Goal: Task Accomplishment & Management: Manage account settings

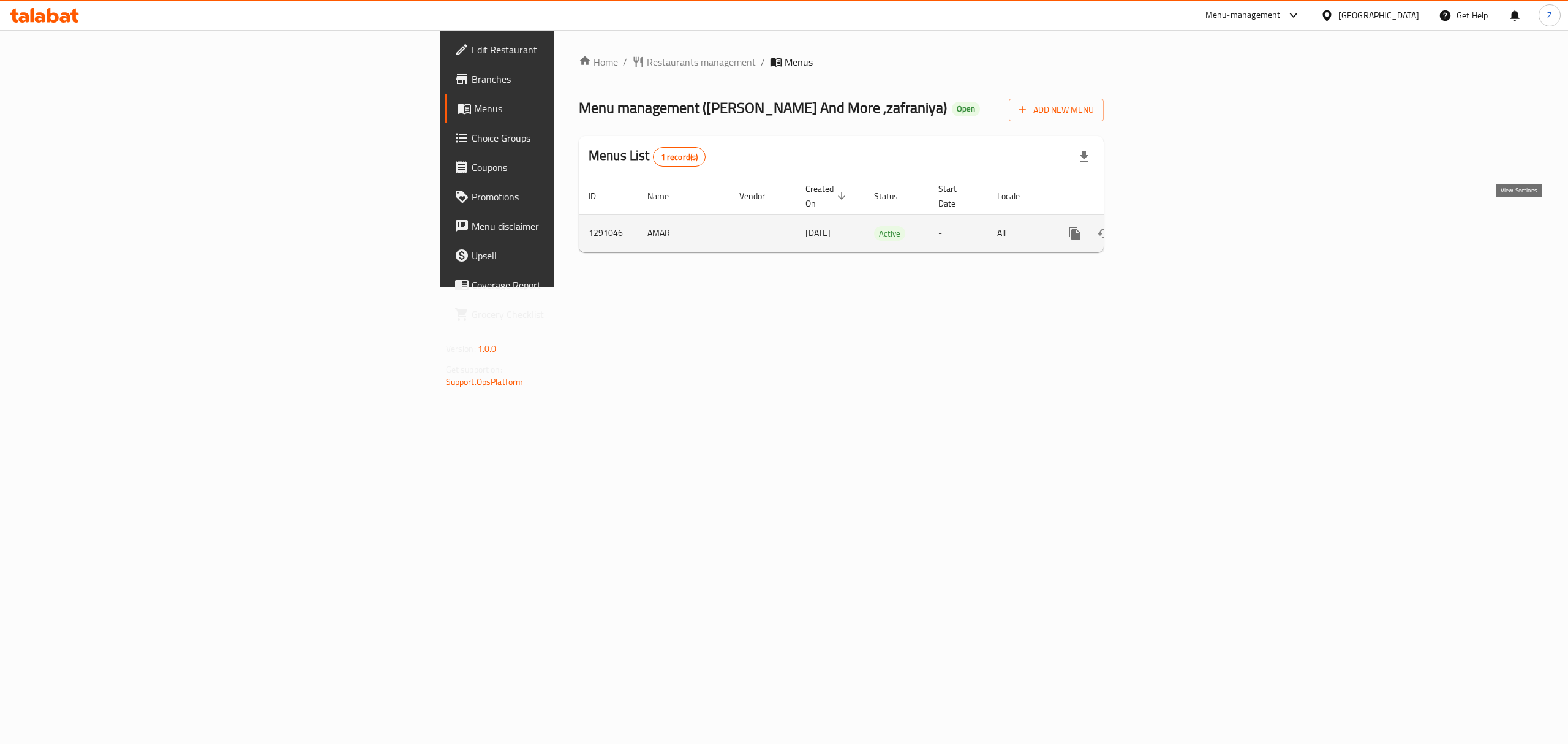
click at [1178, 228] on link "enhanced table" at bounding box center [1163, 234] width 29 height 29
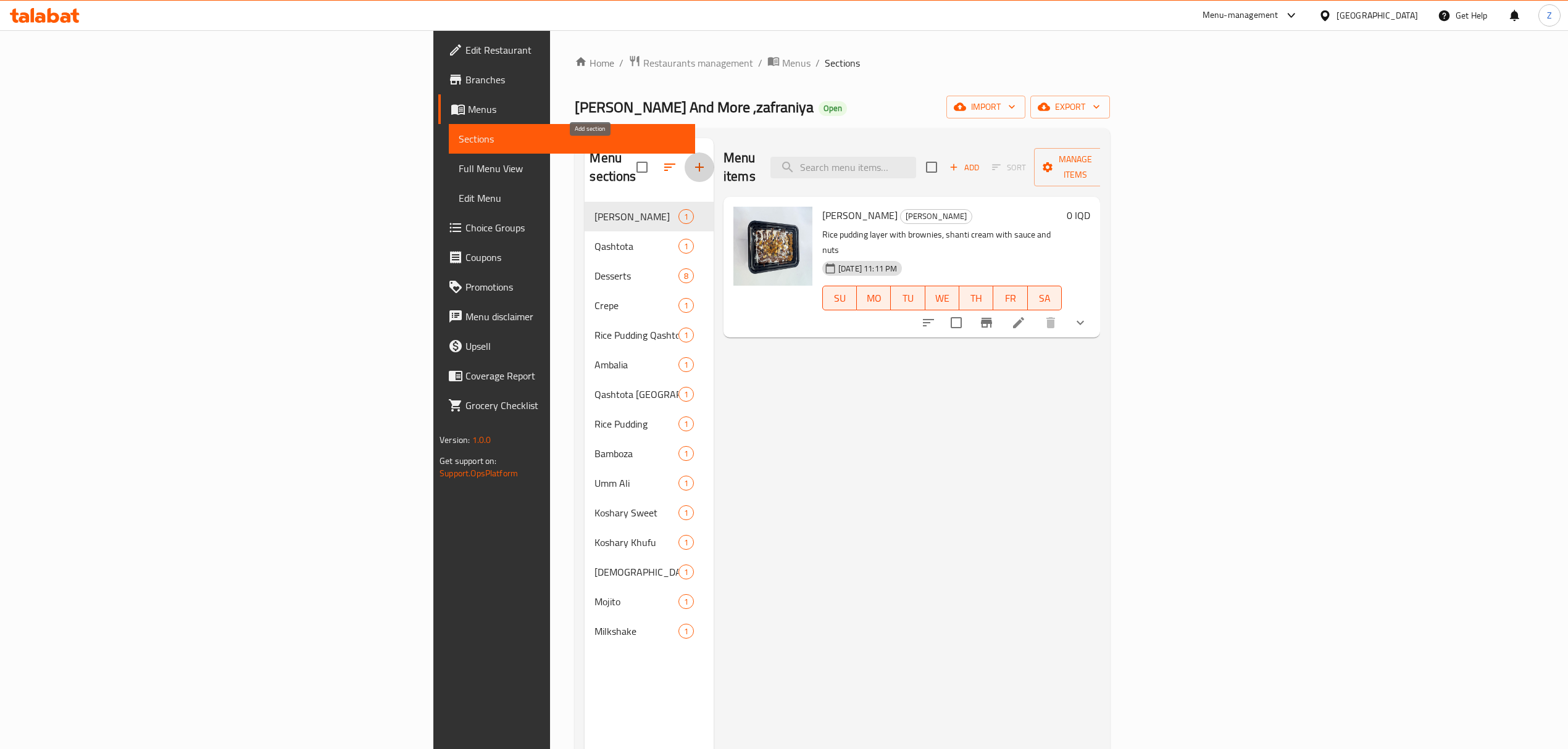
click at [684, 152] on button "button" at bounding box center [699, 167] width 29 height 29
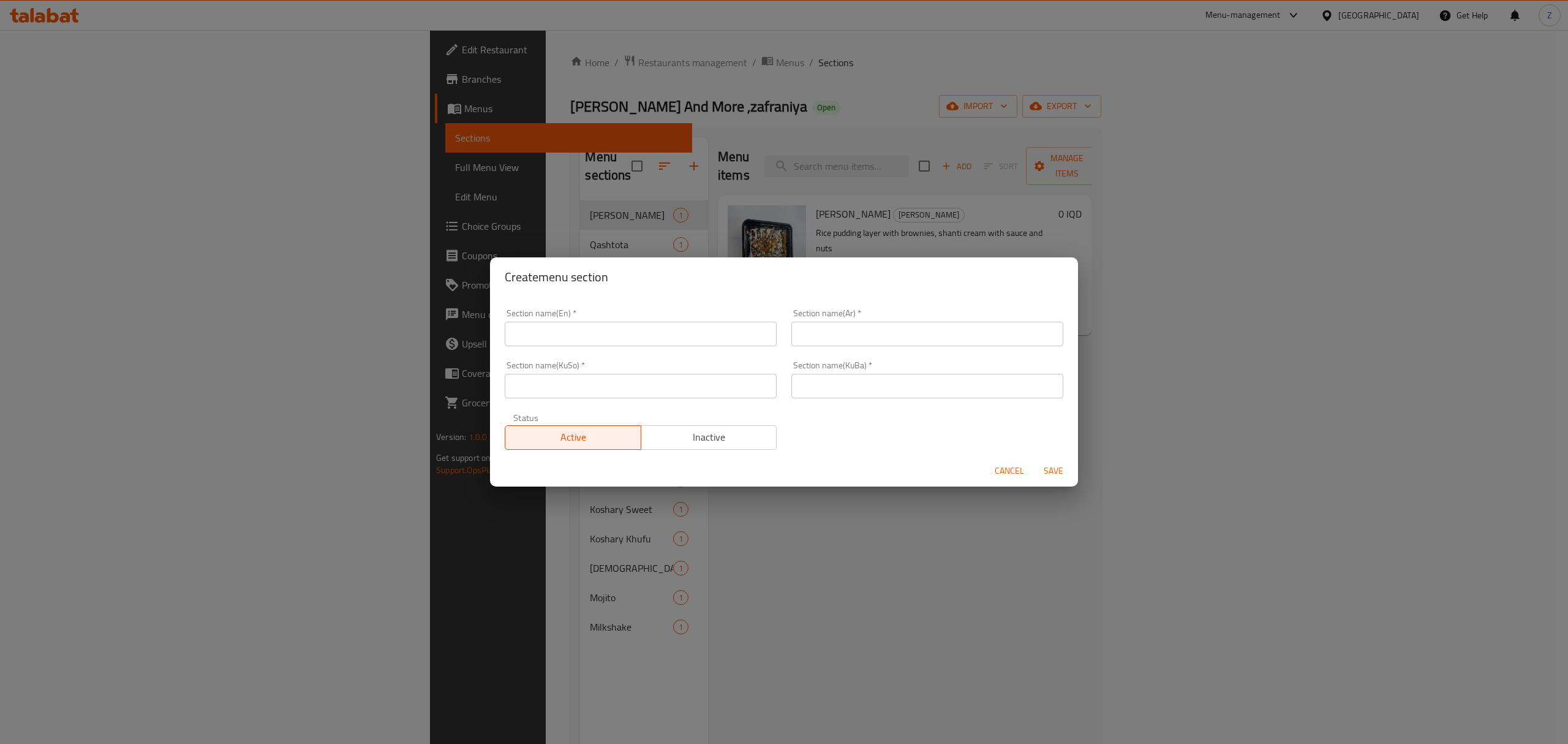
click at [836, 331] on input "text" at bounding box center [927, 333] width 272 height 25
type input "B"
click at [728, 333] on input "text" at bounding box center [641, 333] width 272 height 25
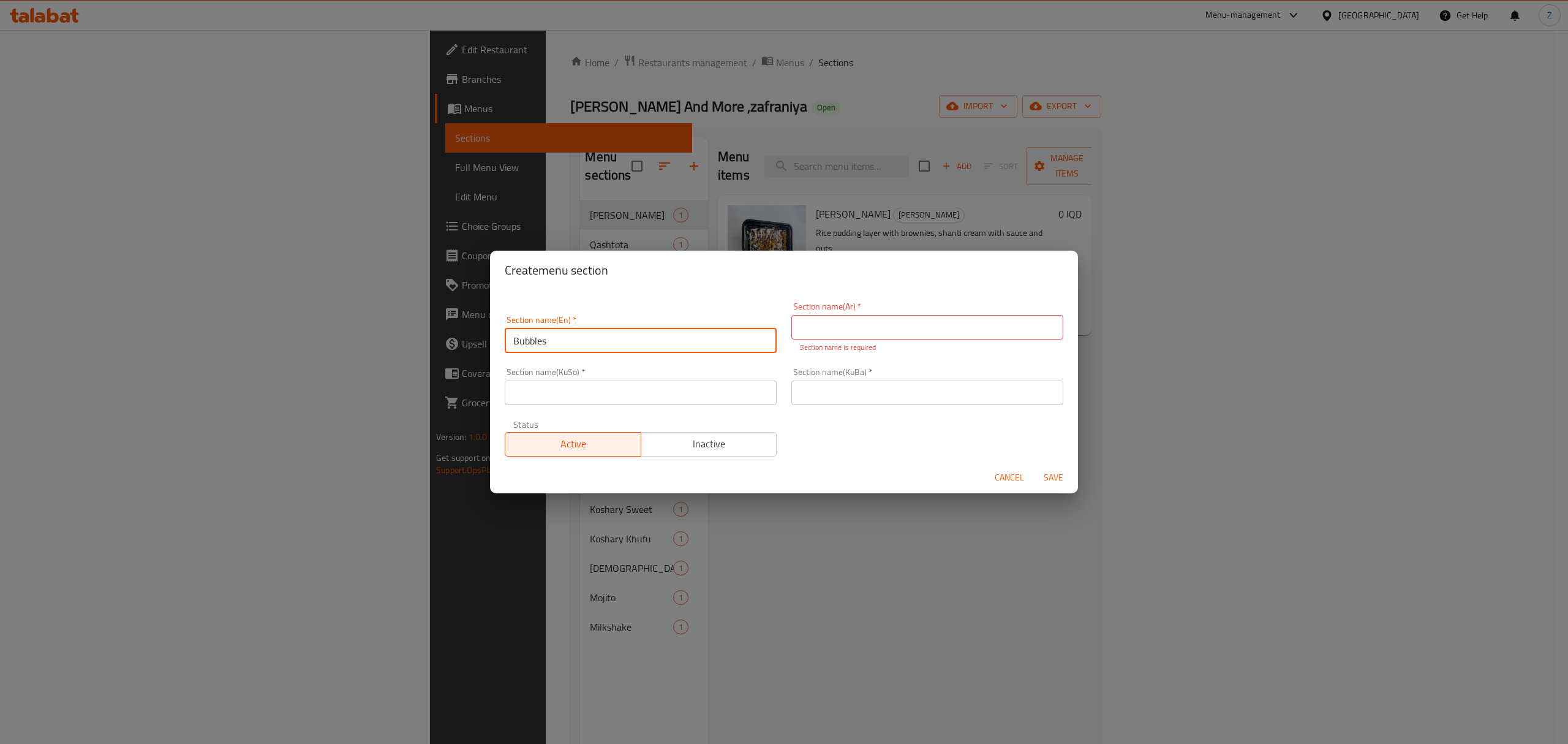
type input "Bubbles"
click at [849, 329] on input "text" at bounding box center [927, 327] width 272 height 25
type input "ببلز"
click at [853, 392] on input "text" at bounding box center [927, 393] width 272 height 25
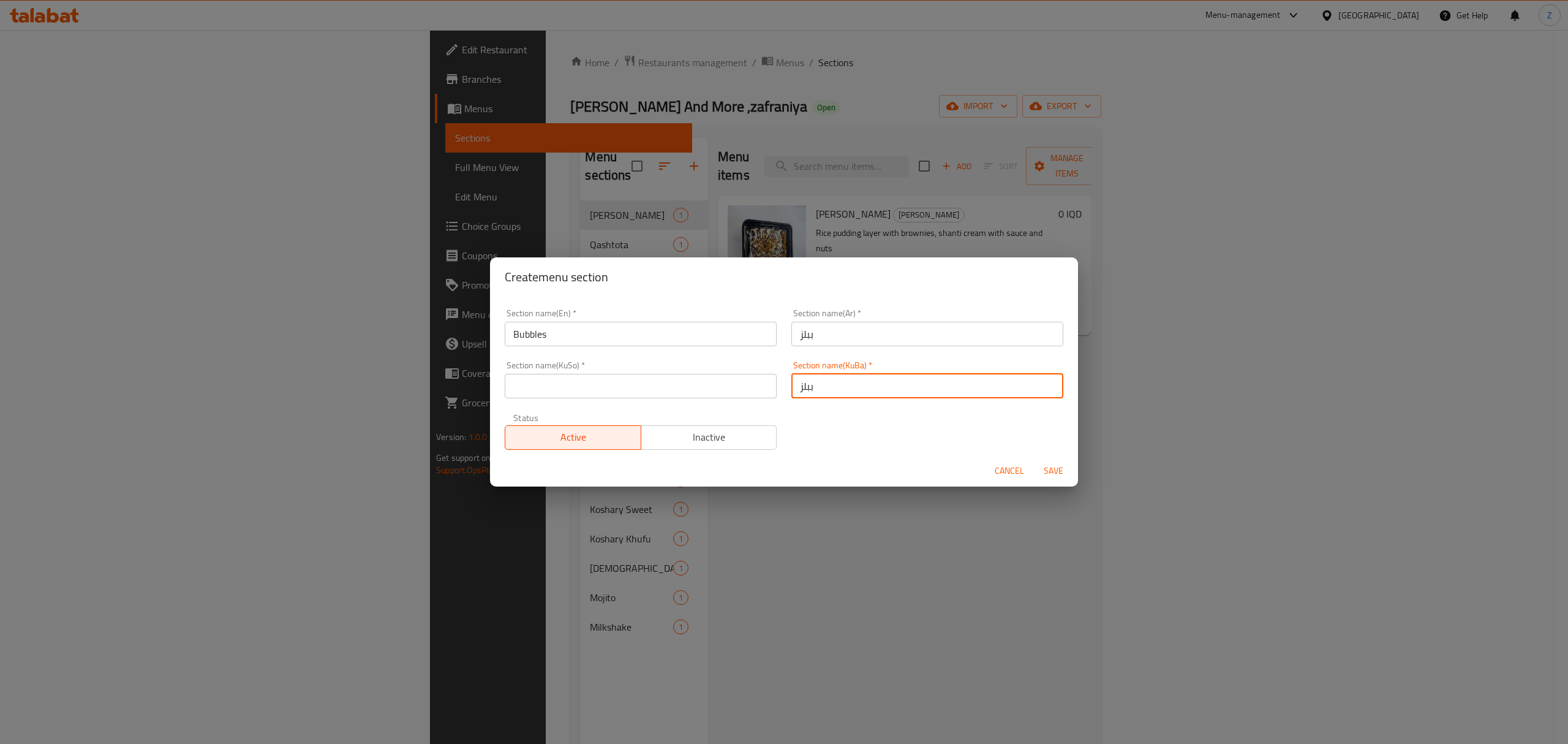
type input "ببلز"
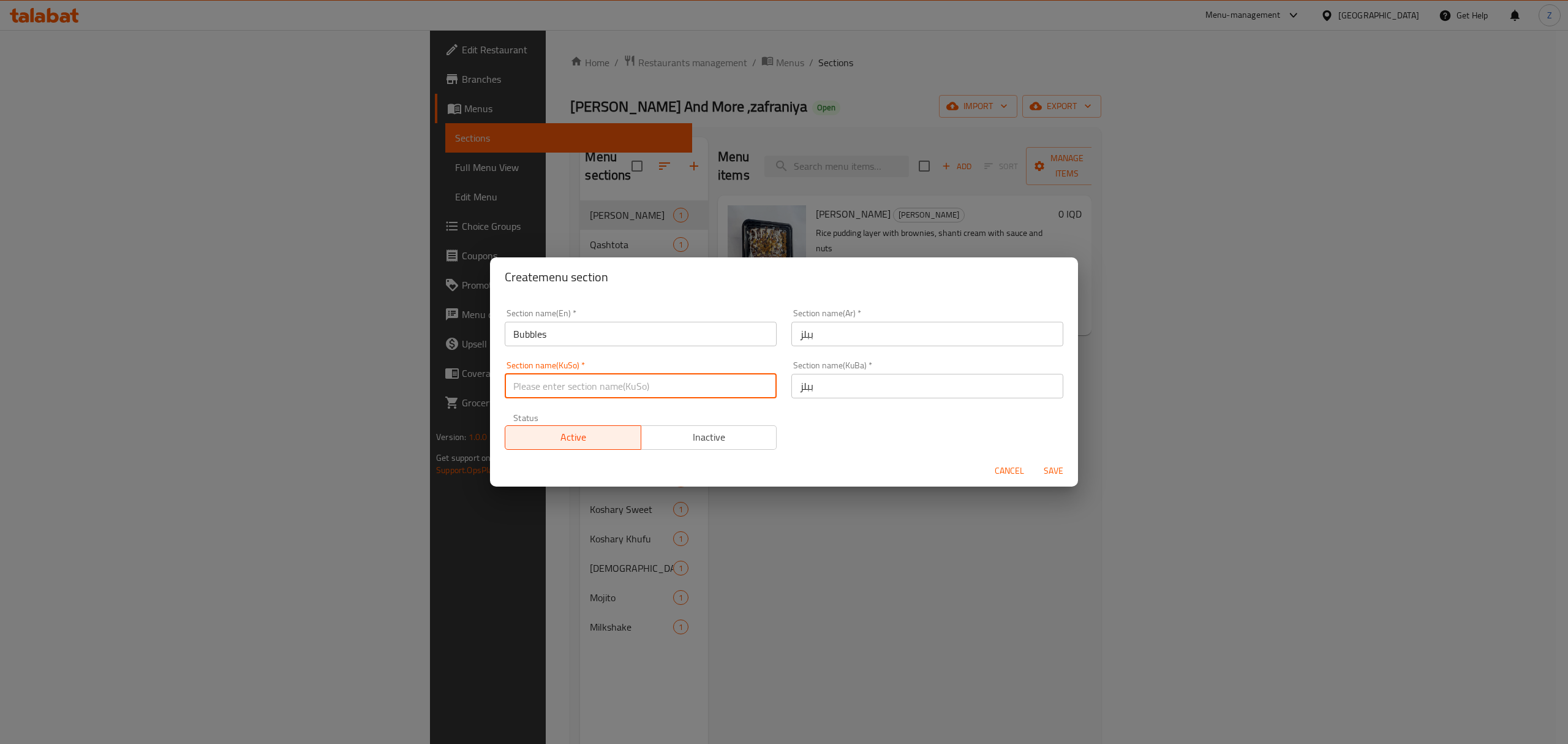
click at [723, 385] on input "text" at bounding box center [641, 386] width 272 height 25
type input "ببلز"
click at [1061, 468] on span "Save" at bounding box center [1054, 470] width 29 height 15
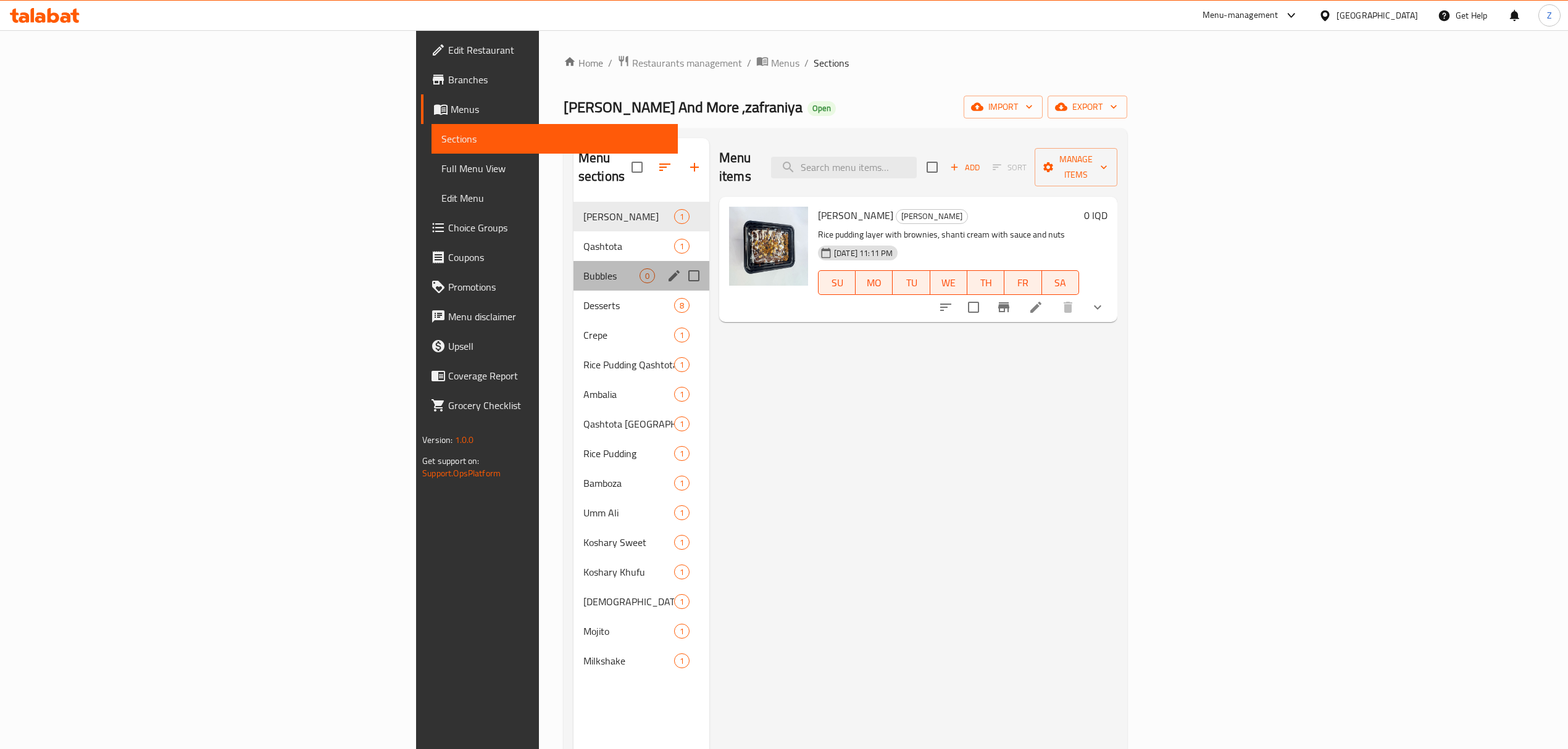
click at [573, 261] on div "Bubbles 0" at bounding box center [641, 275] width 136 height 29
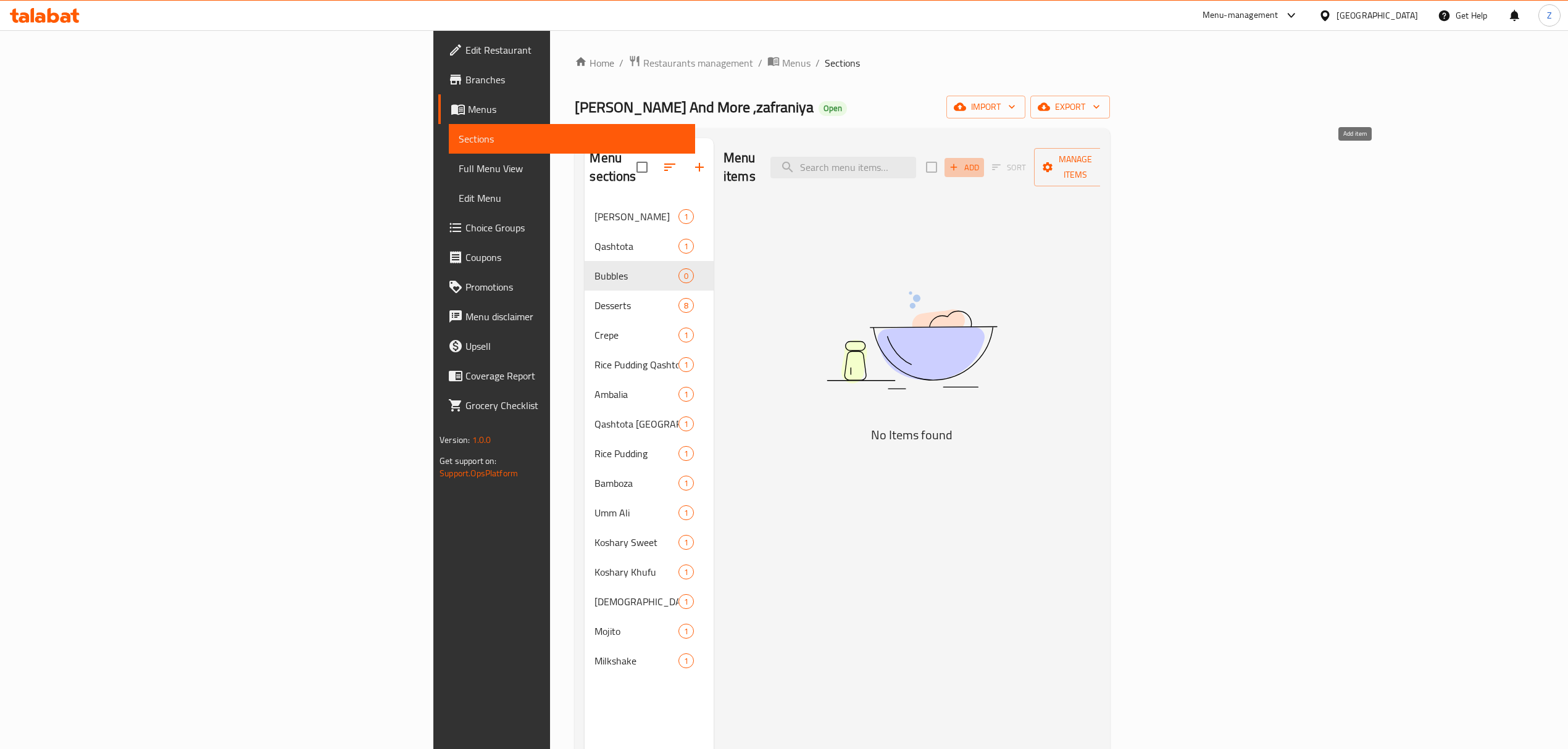
click at [959, 163] on icon "button" at bounding box center [953, 167] width 11 height 11
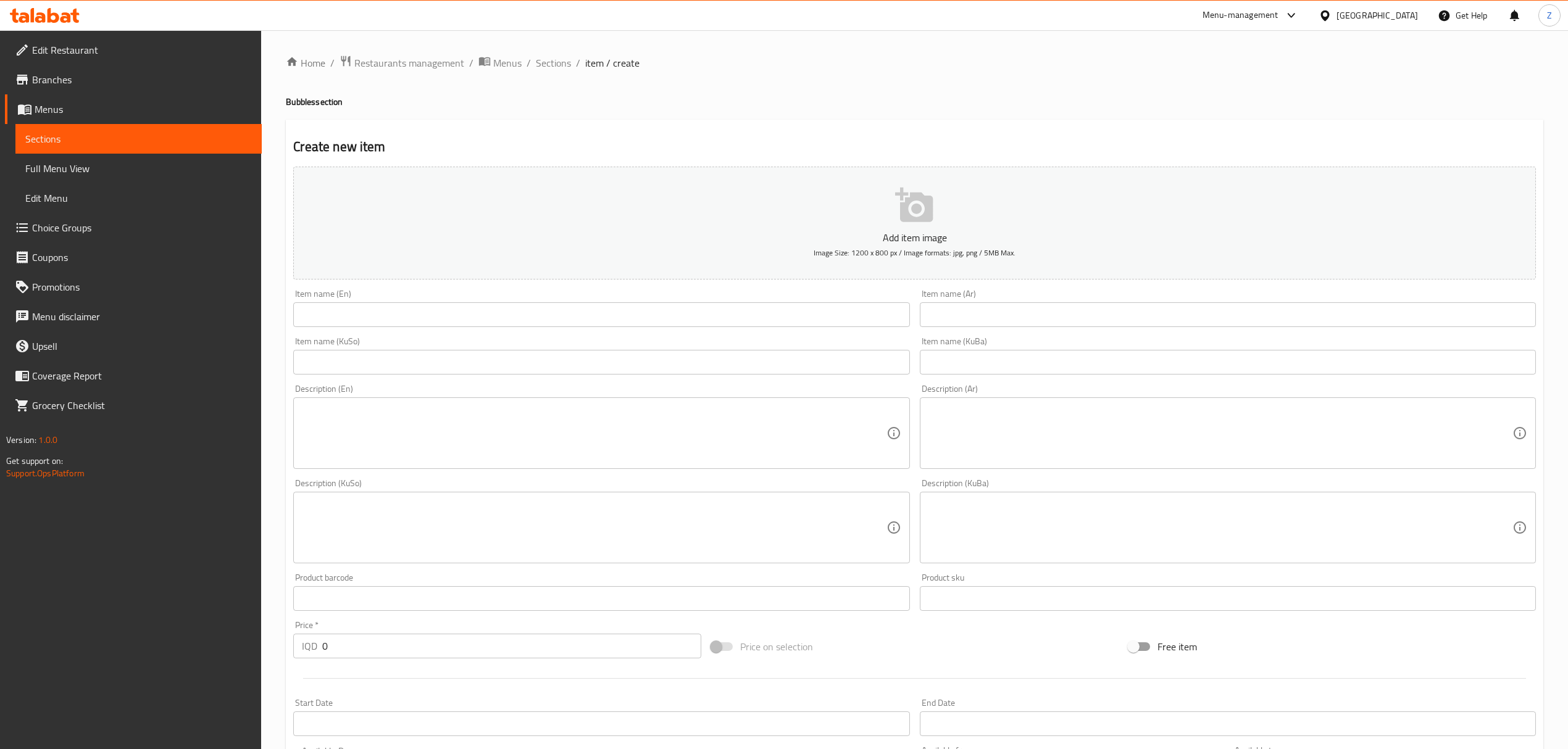
click at [958, 316] on div at bounding box center [784, 374] width 1568 height 749
click at [971, 316] on input "text" at bounding box center [1227, 314] width 616 height 25
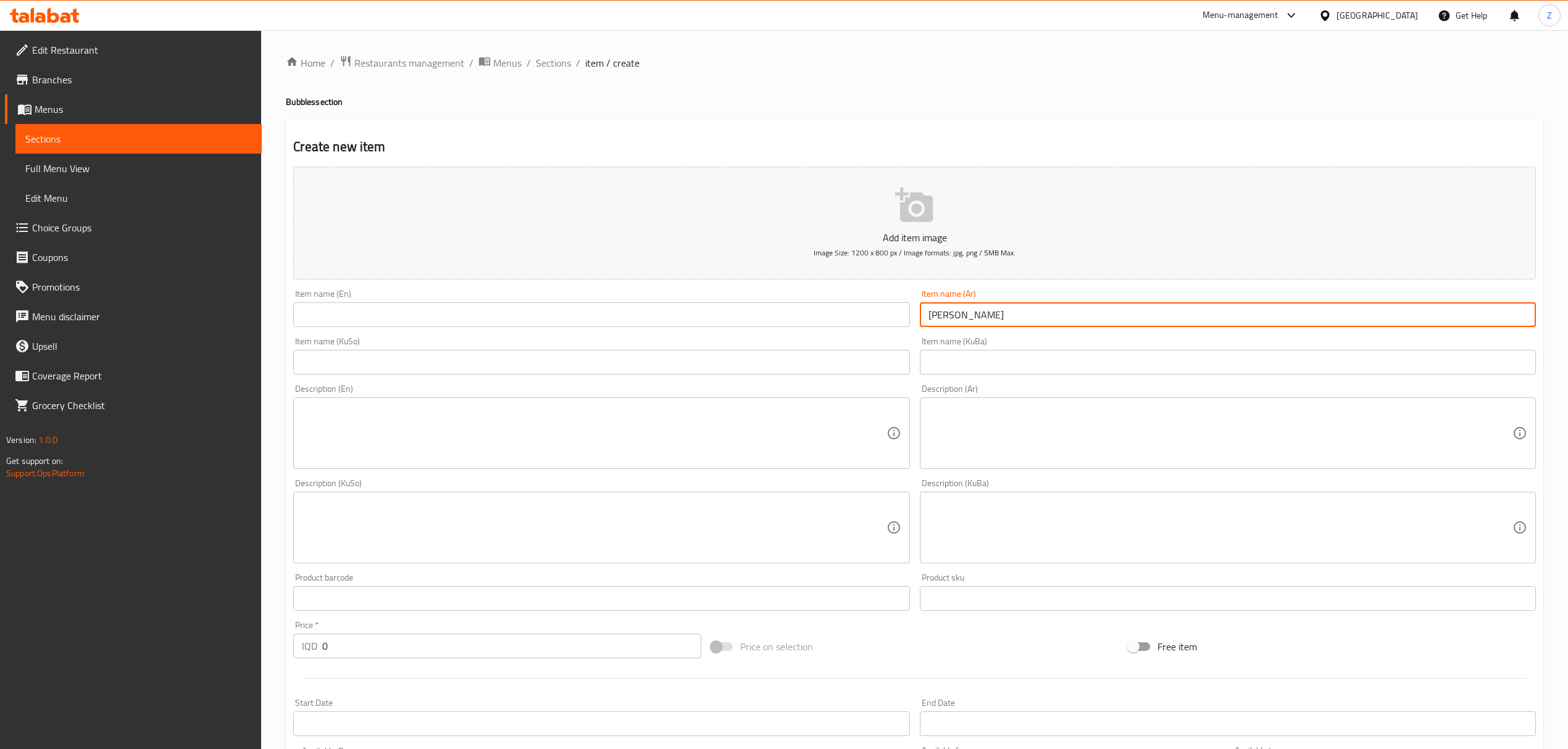
type input "[PERSON_NAME]"
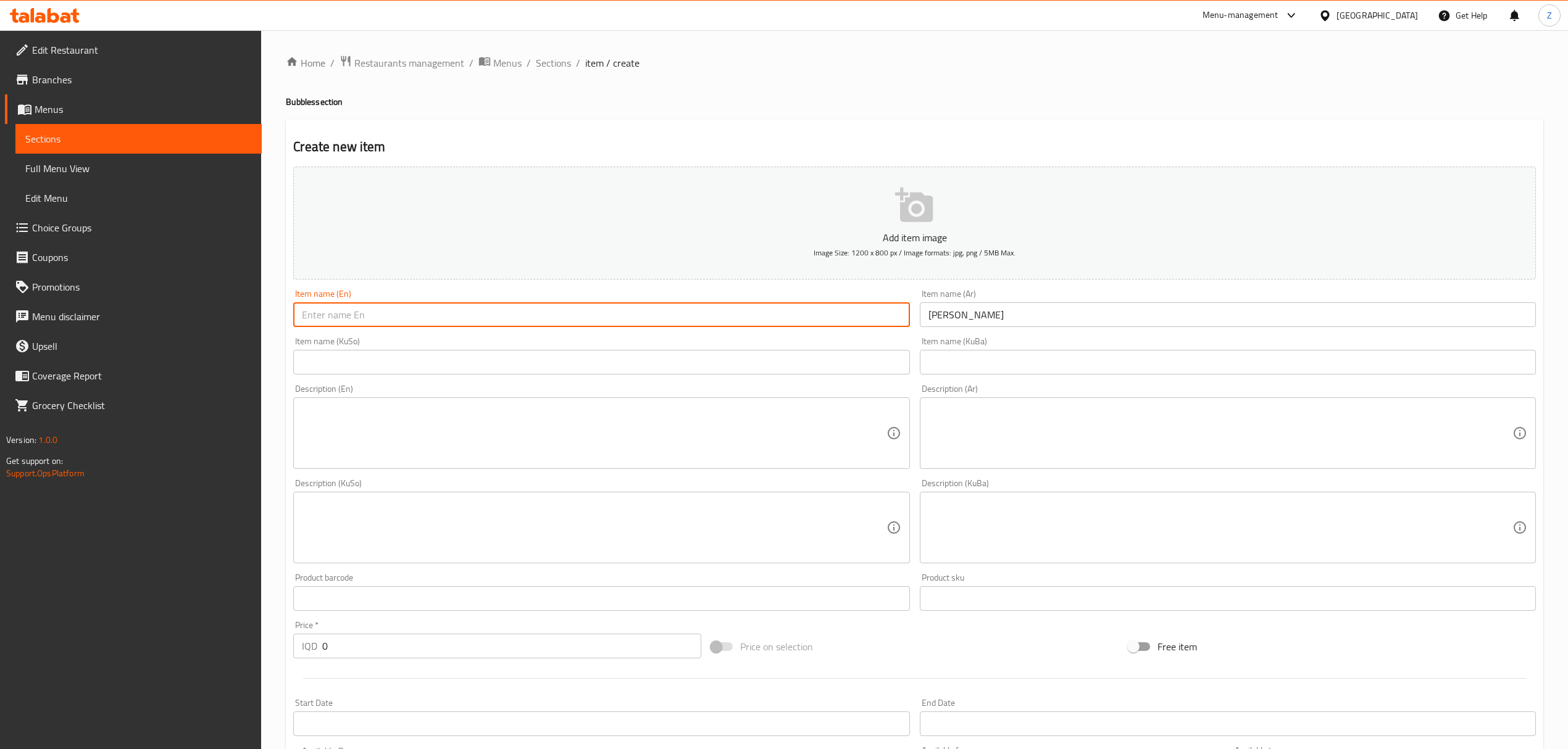
click at [769, 317] on input "text" at bounding box center [601, 314] width 616 height 25
type input "ح"
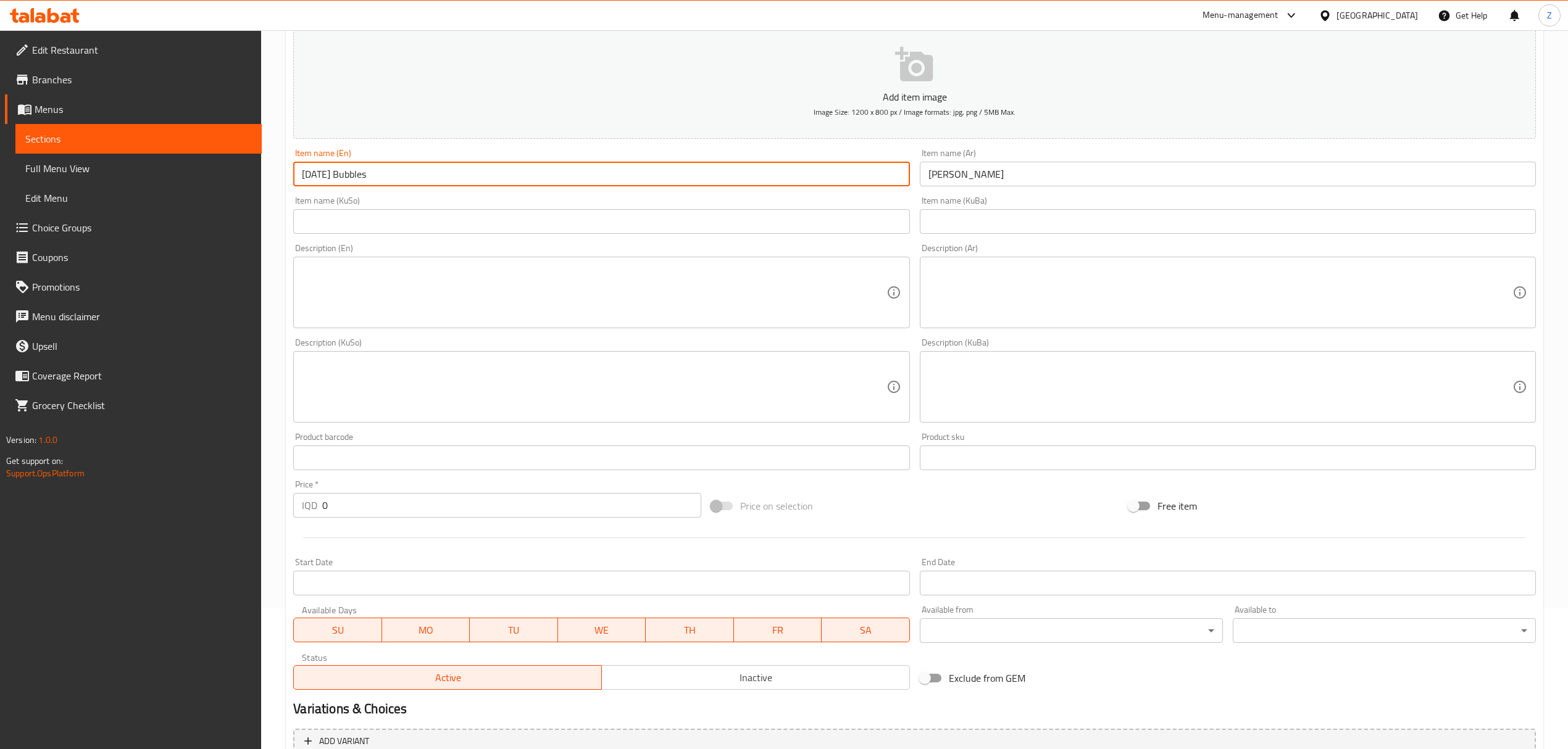
scroll to position [143, 0]
type input "[DATE] Bubbles"
click at [361, 503] on input "0" at bounding box center [511, 502] width 378 height 25
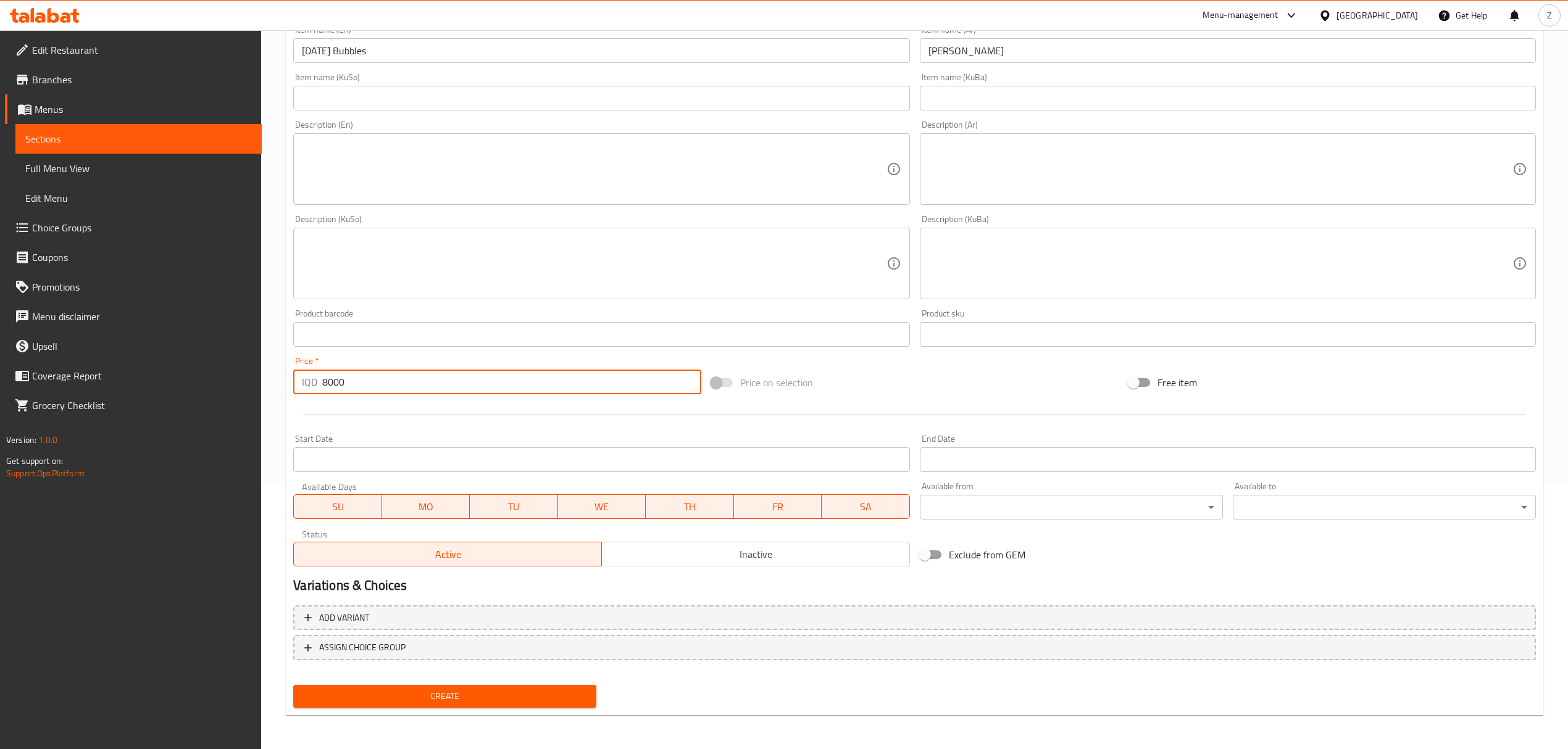
scroll to position [0, 0]
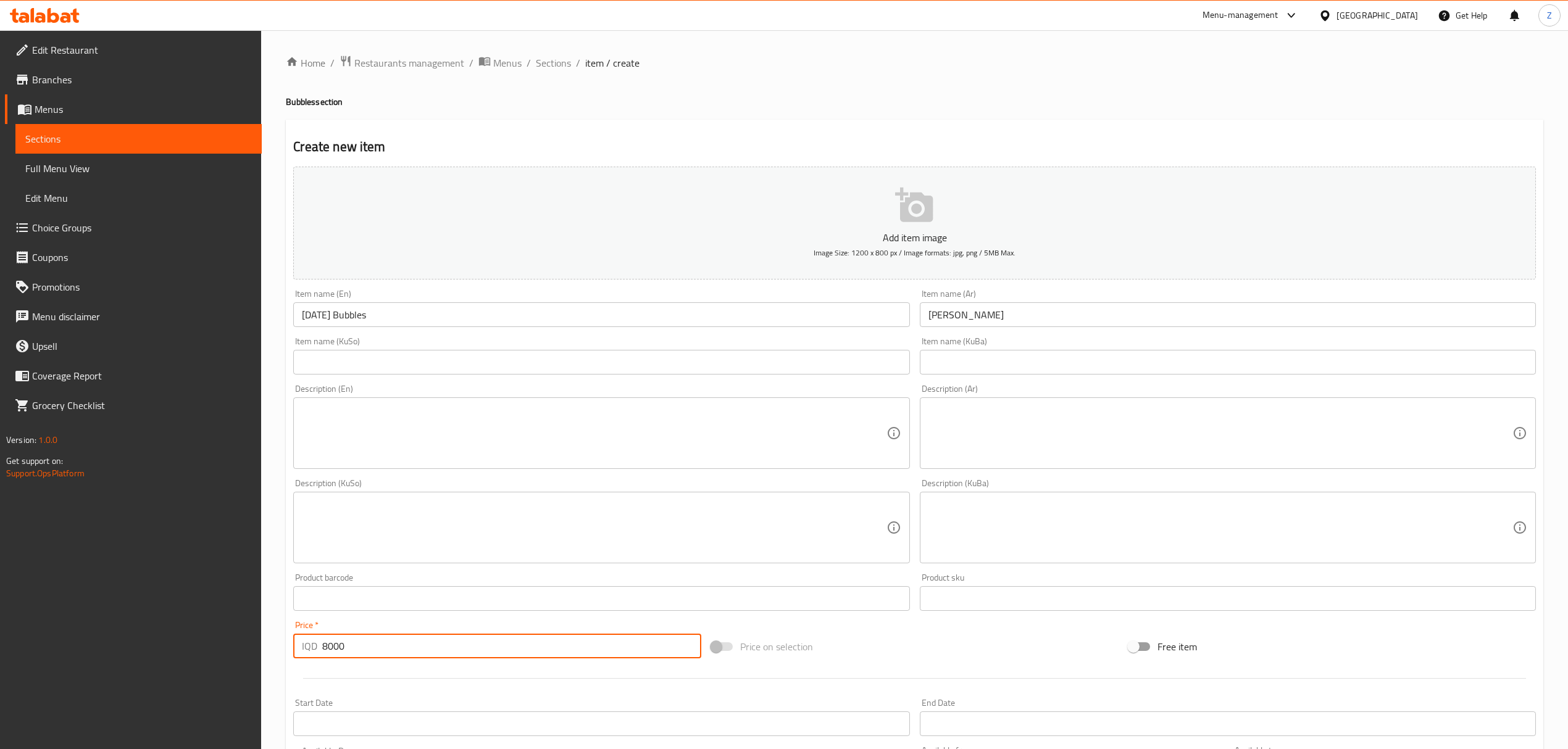
type input "8000"
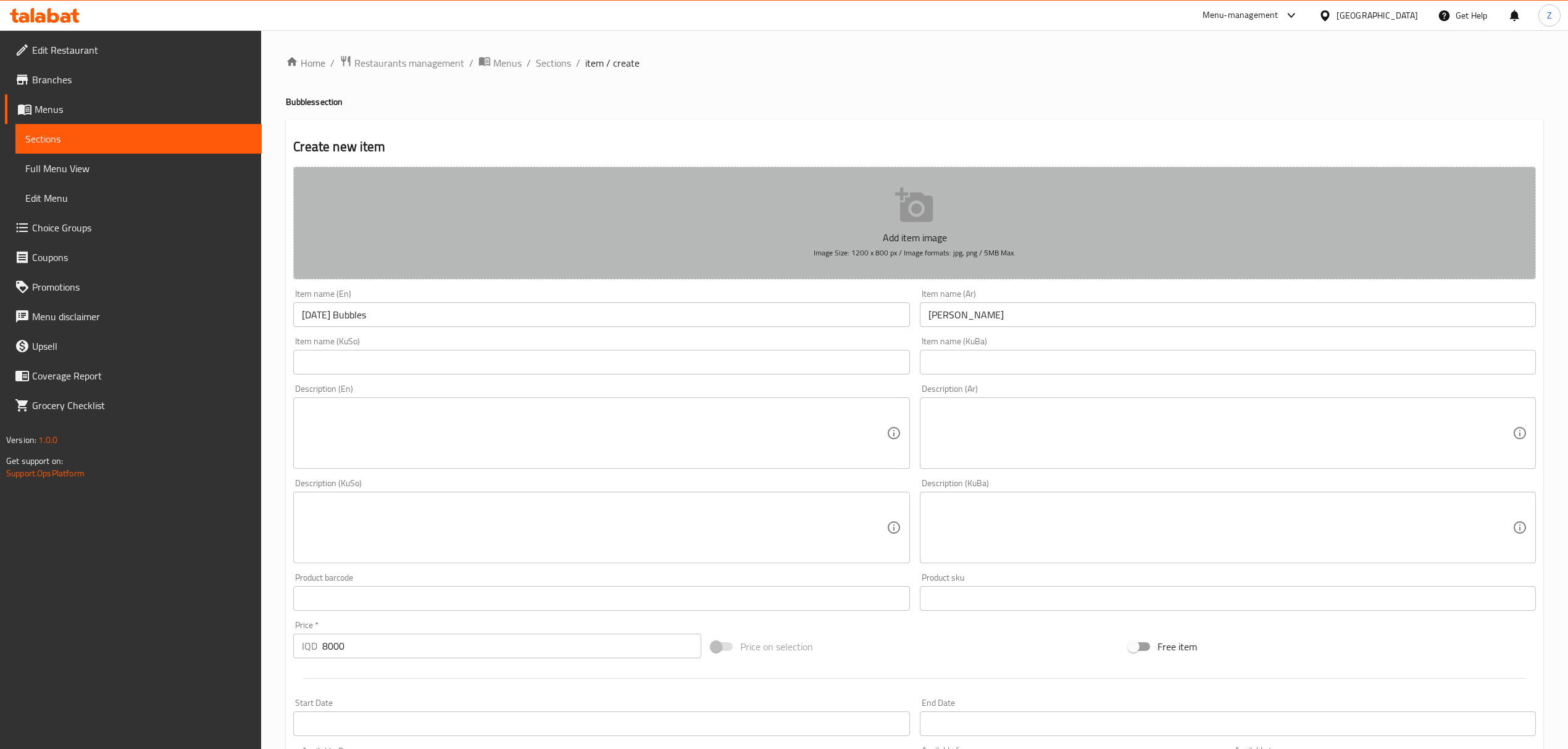
click at [892, 225] on button "Add item image Image Size: 1200 x 800 px / Image formats: jpg, png / 5MB Max." at bounding box center [914, 223] width 1242 height 113
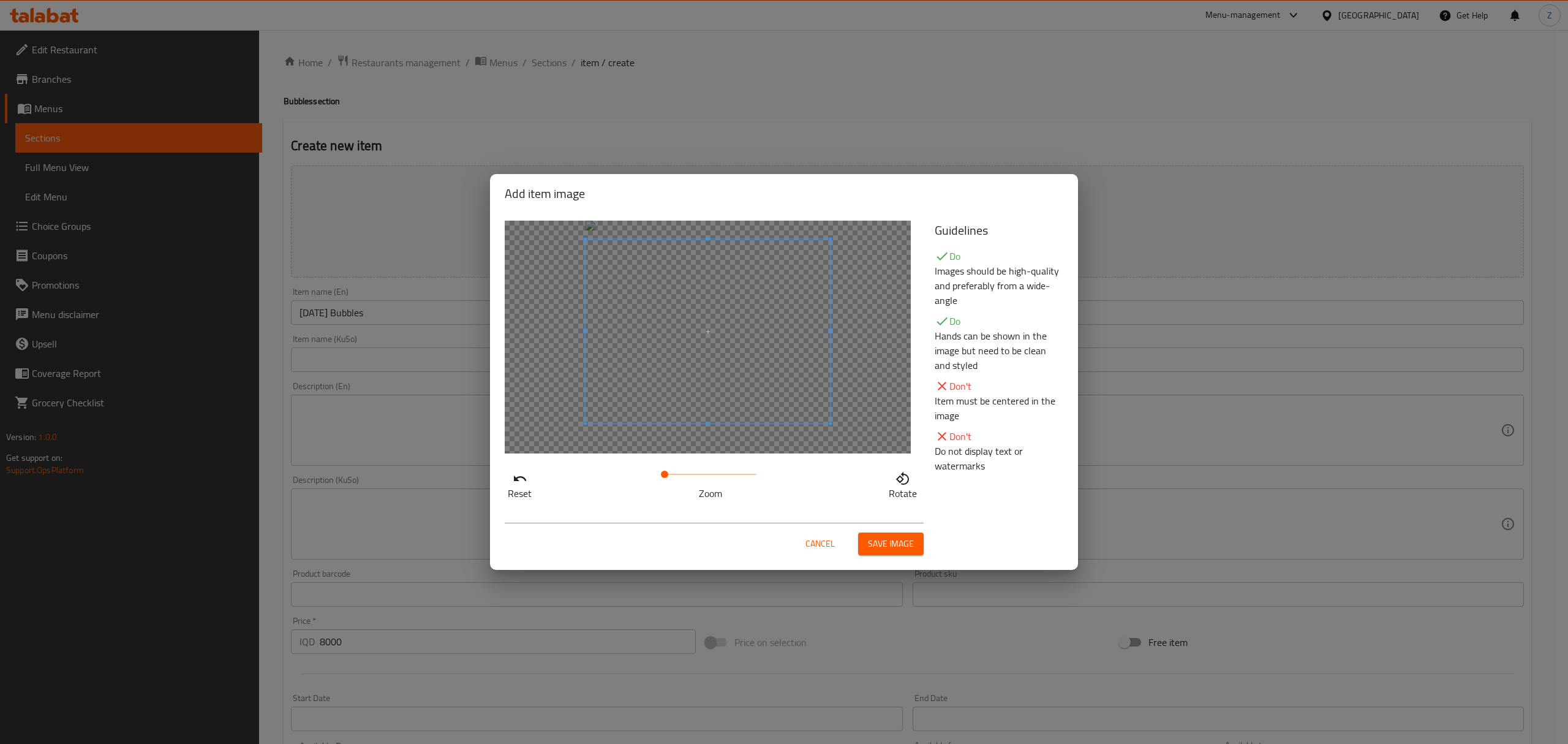
click at [728, 331] on span at bounding box center [708, 331] width 245 height 184
click at [909, 546] on span "Save image" at bounding box center [891, 544] width 46 height 15
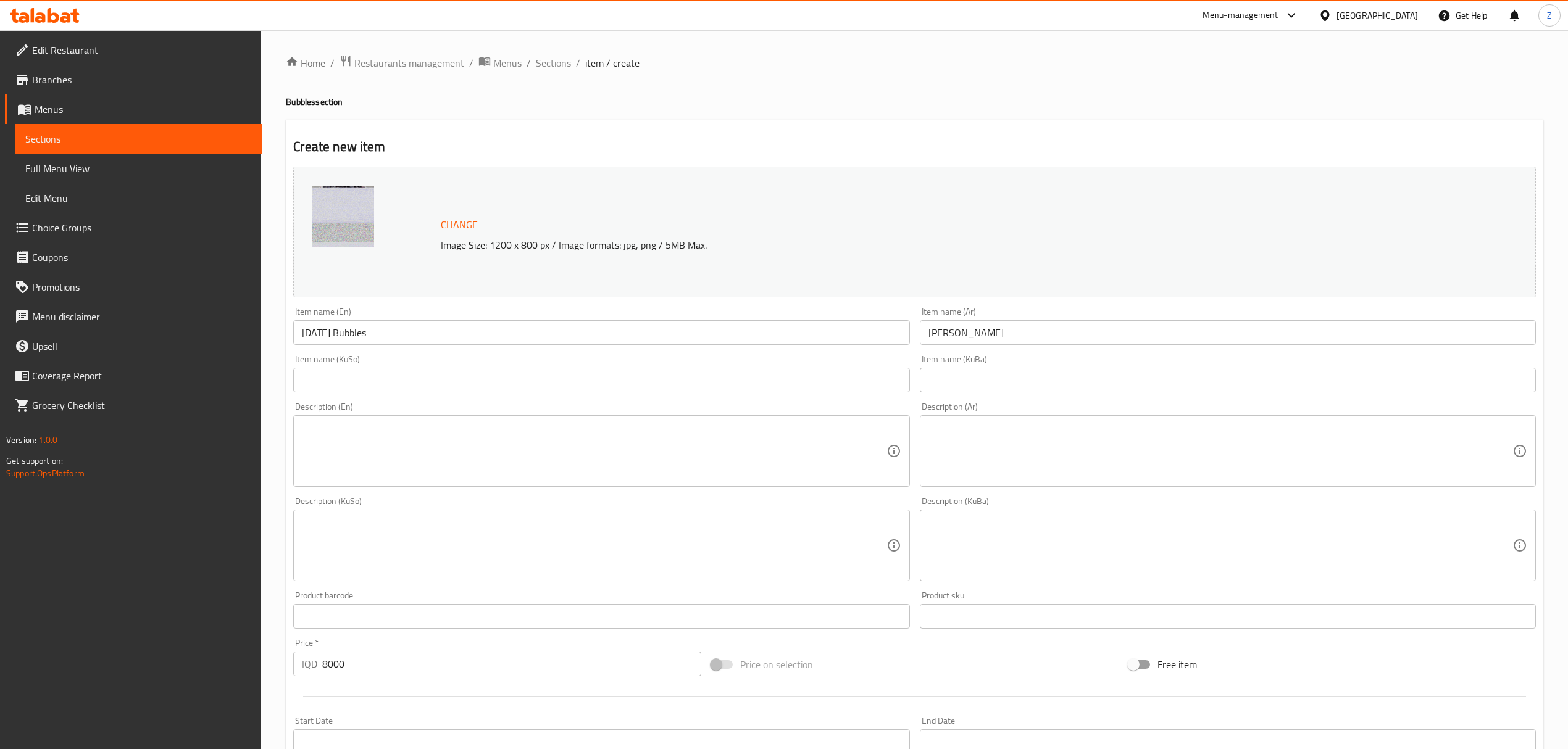
scroll to position [262, 0]
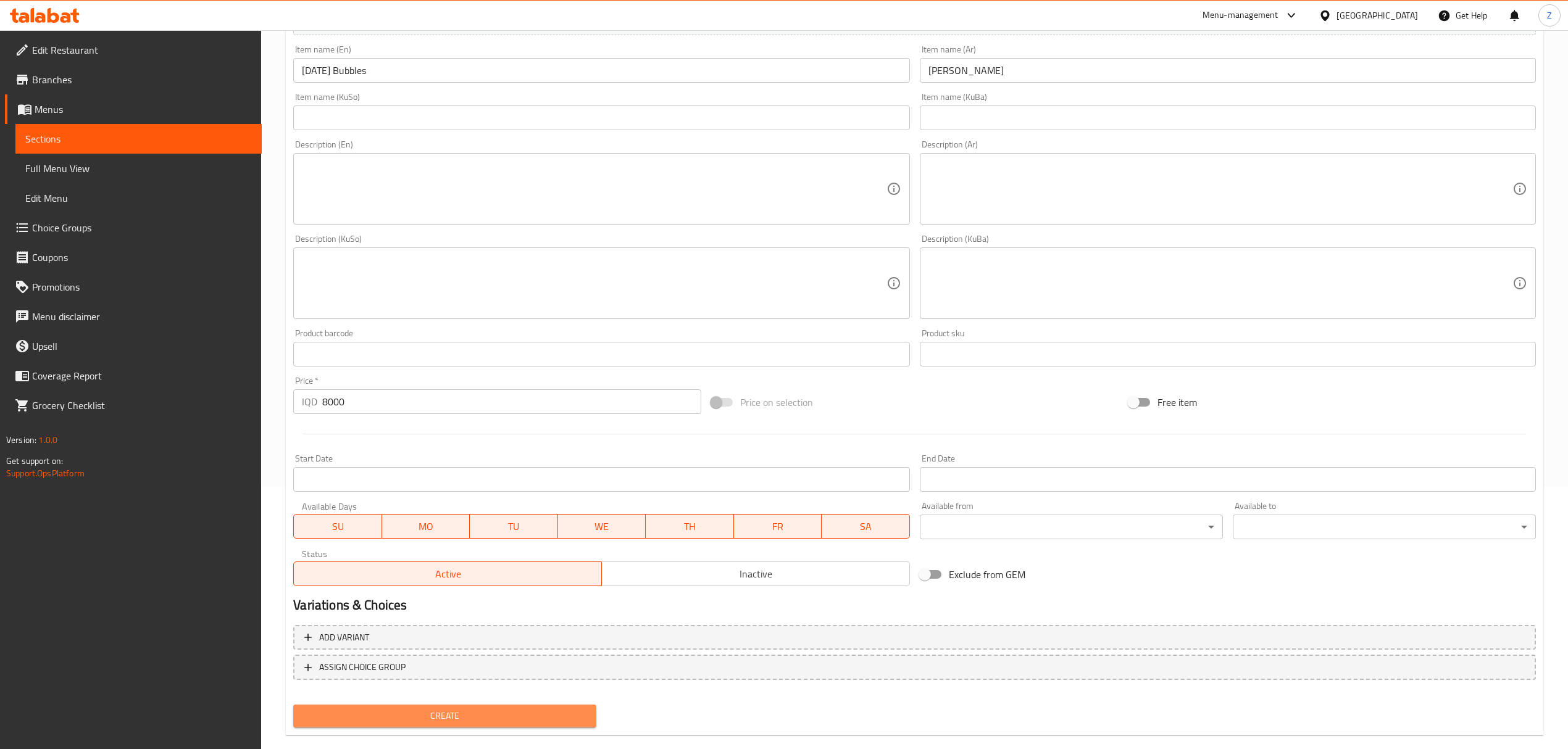
click at [525, 709] on span "Create" at bounding box center [444, 716] width 284 height 15
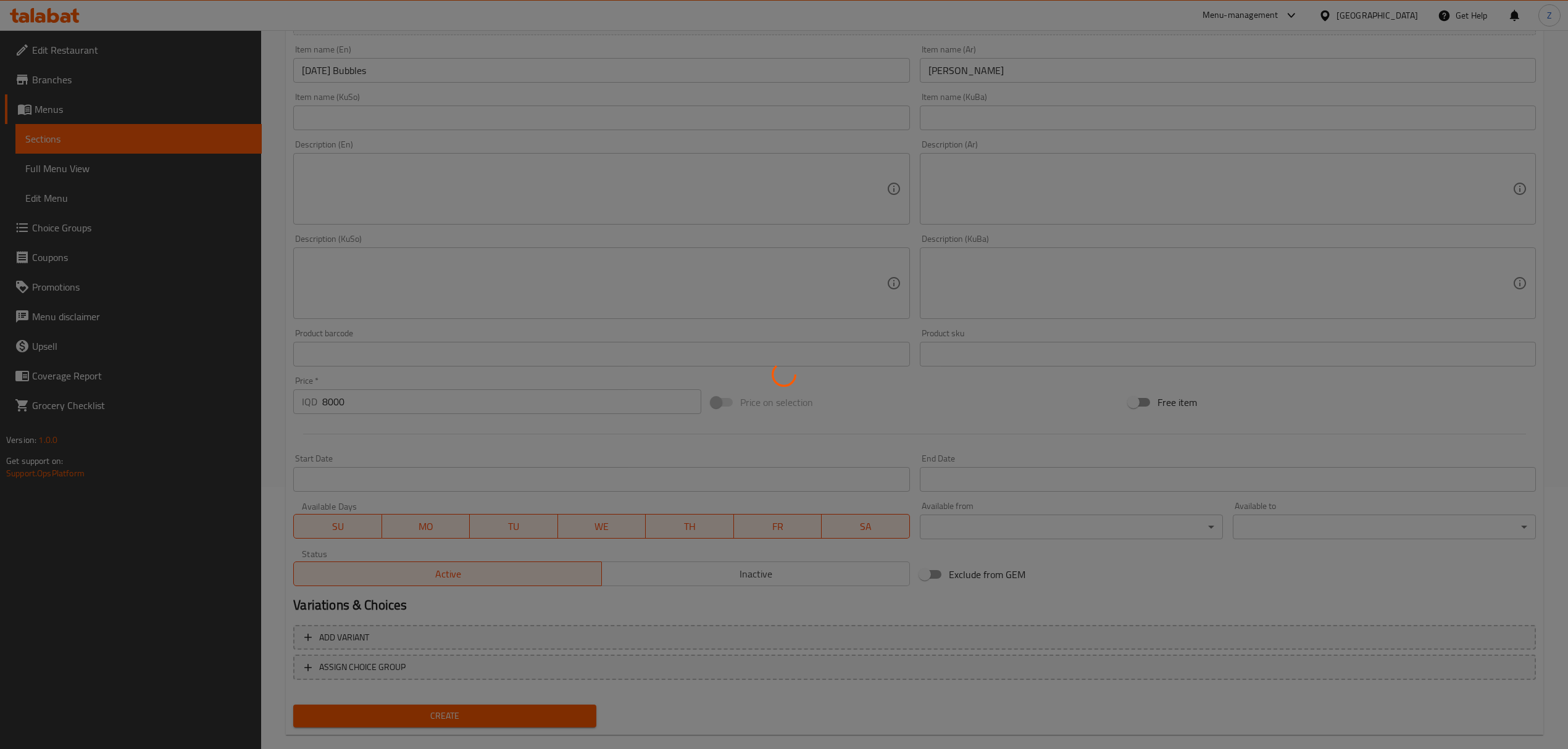
type input "0"
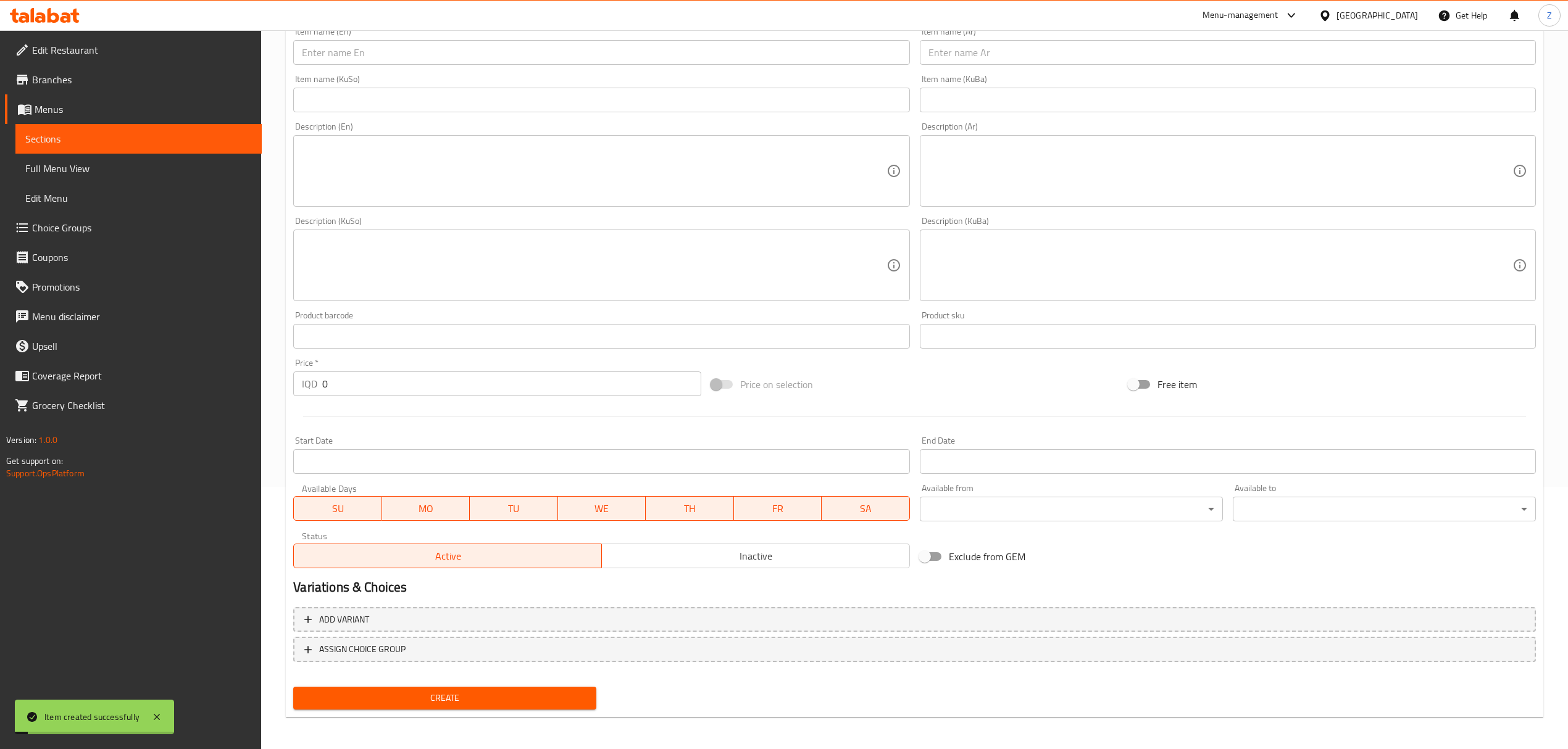
scroll to position [0, 0]
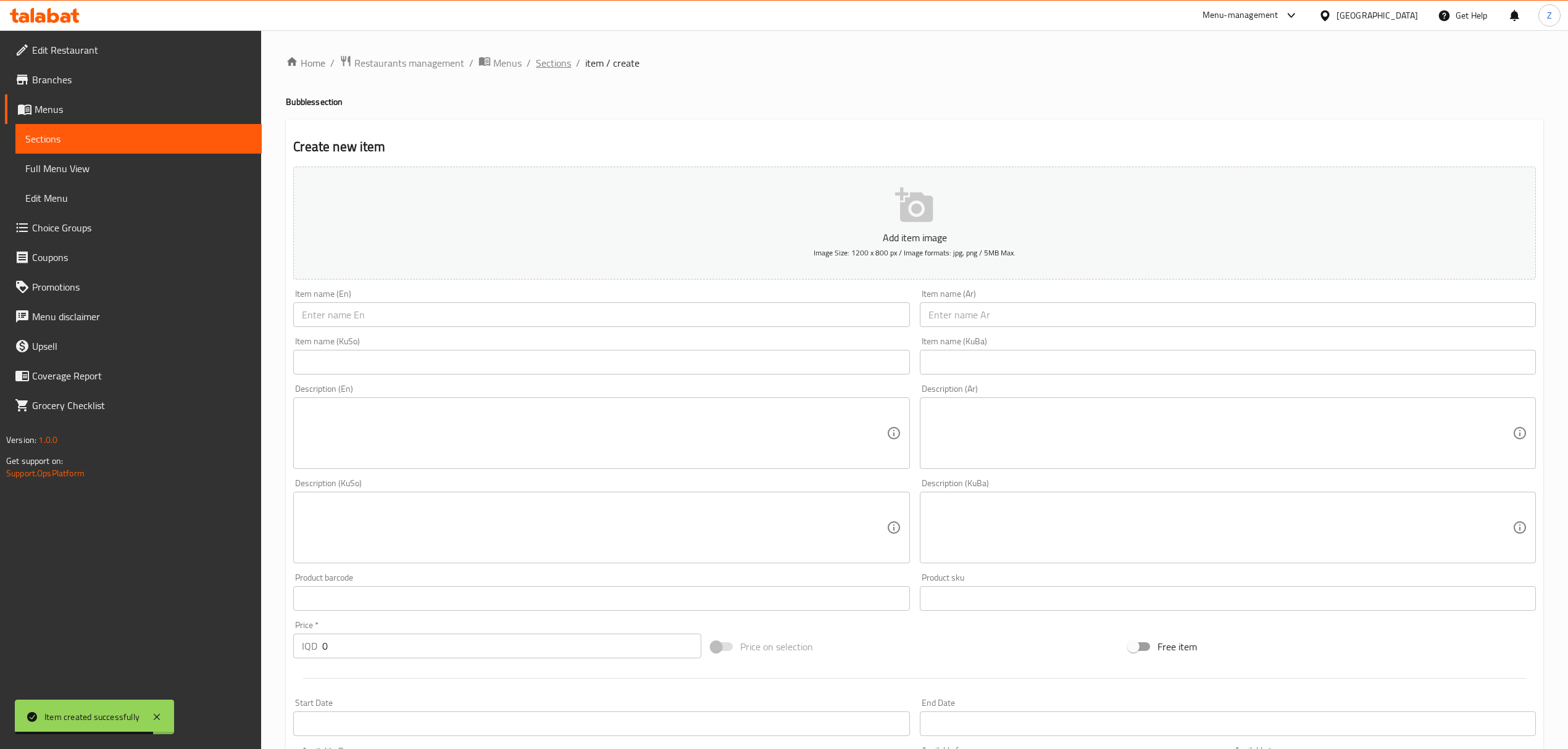
click at [562, 58] on span "Sections" at bounding box center [553, 63] width 35 height 15
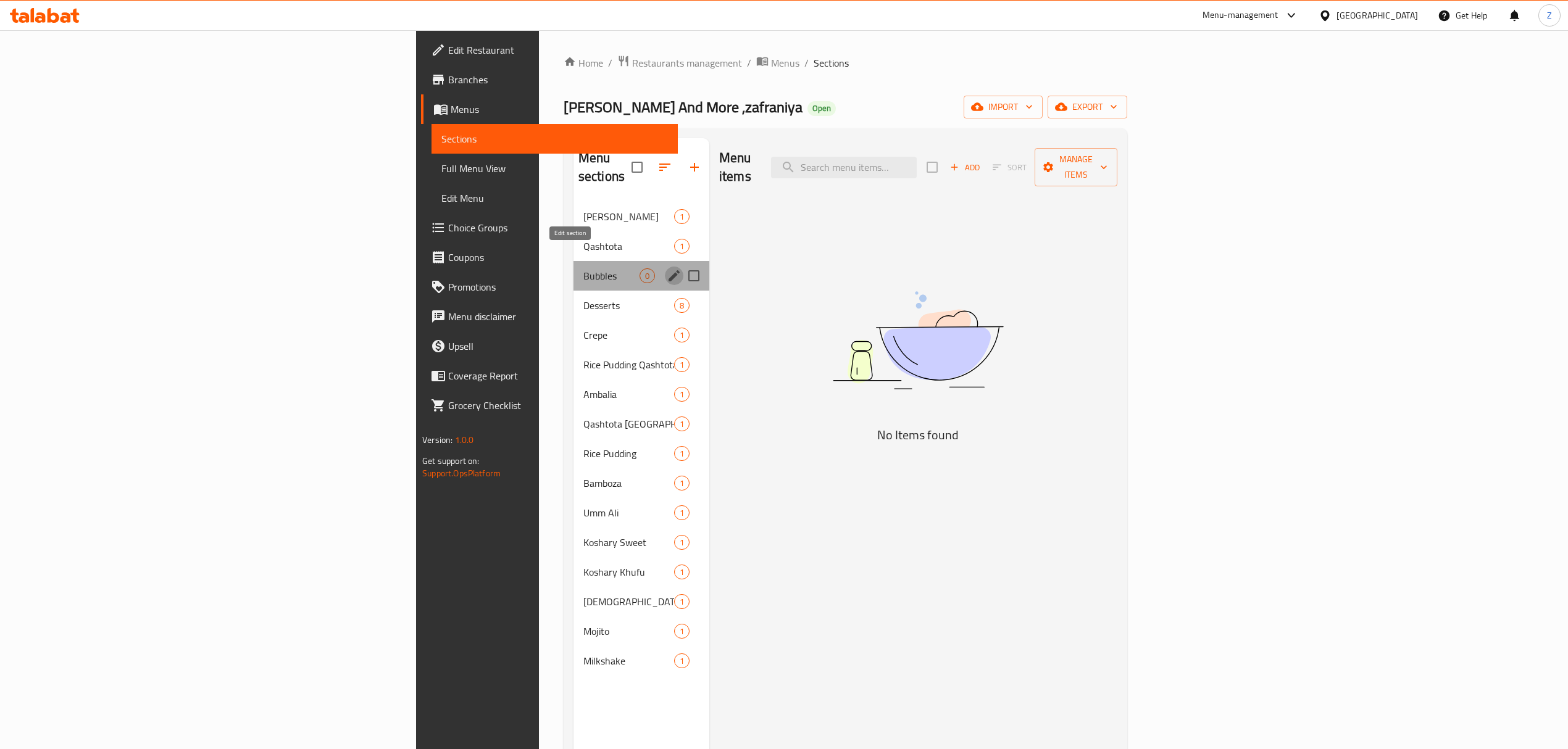
click at [666, 269] on icon "edit" at bounding box center [674, 276] width 15 height 15
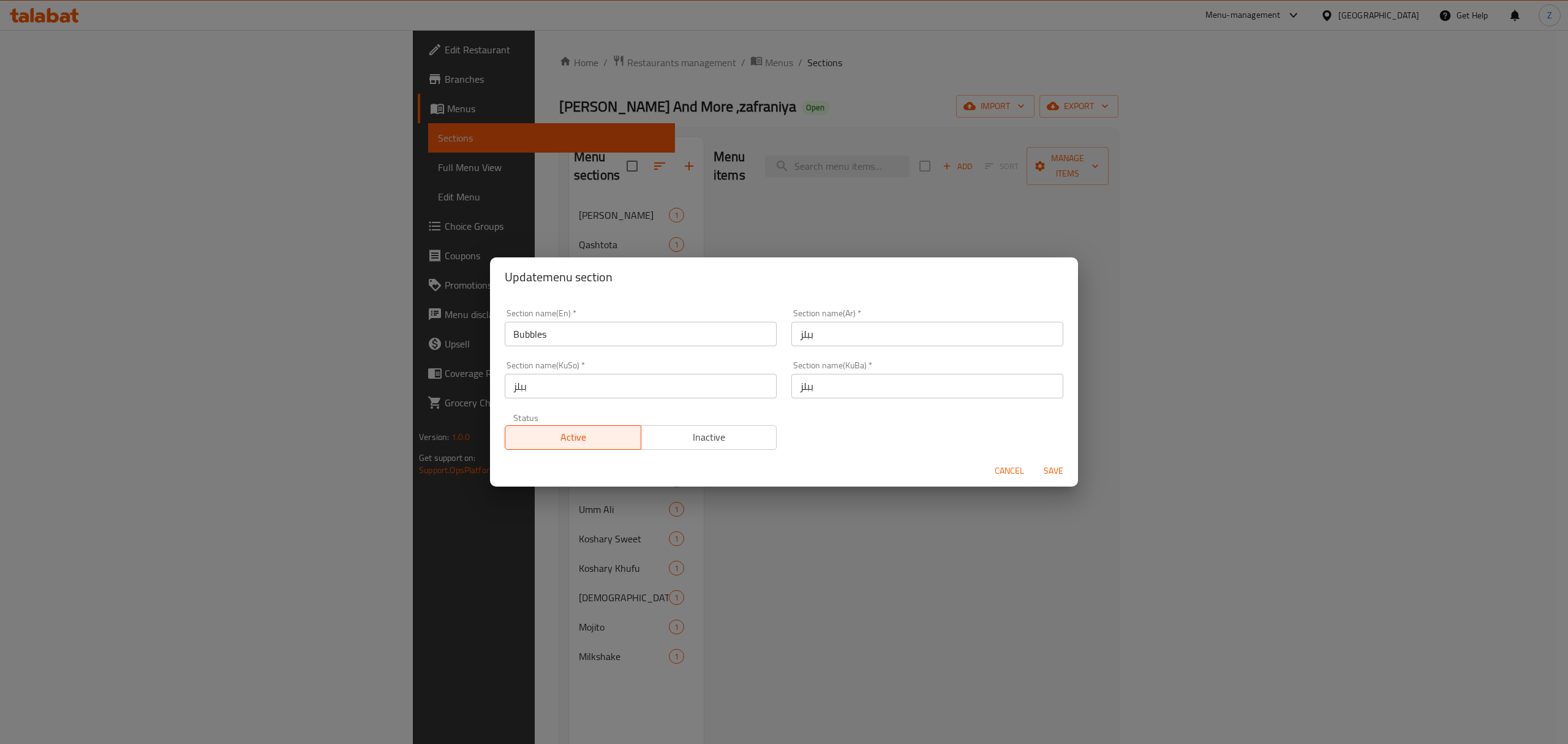
click at [575, 325] on input "Bubbles" at bounding box center [641, 333] width 272 height 25
click at [508, 333] on input "Bubbles" at bounding box center [641, 333] width 272 height 25
type input "[DATE] Bubbles"
click at [868, 337] on input "ببلز" at bounding box center [927, 333] width 272 height 25
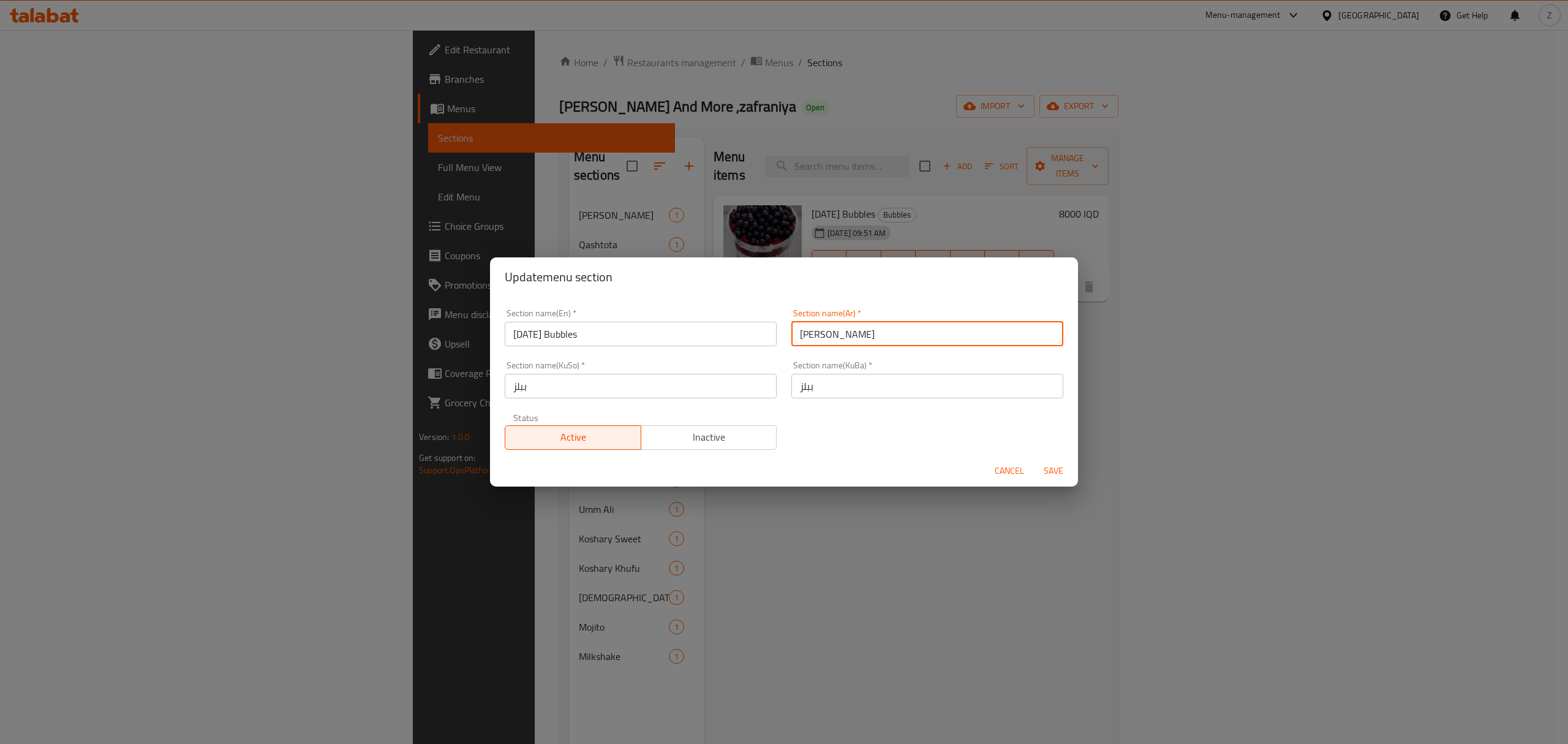
type input "[PERSON_NAME]"
click at [1056, 471] on span "Save" at bounding box center [1054, 470] width 29 height 15
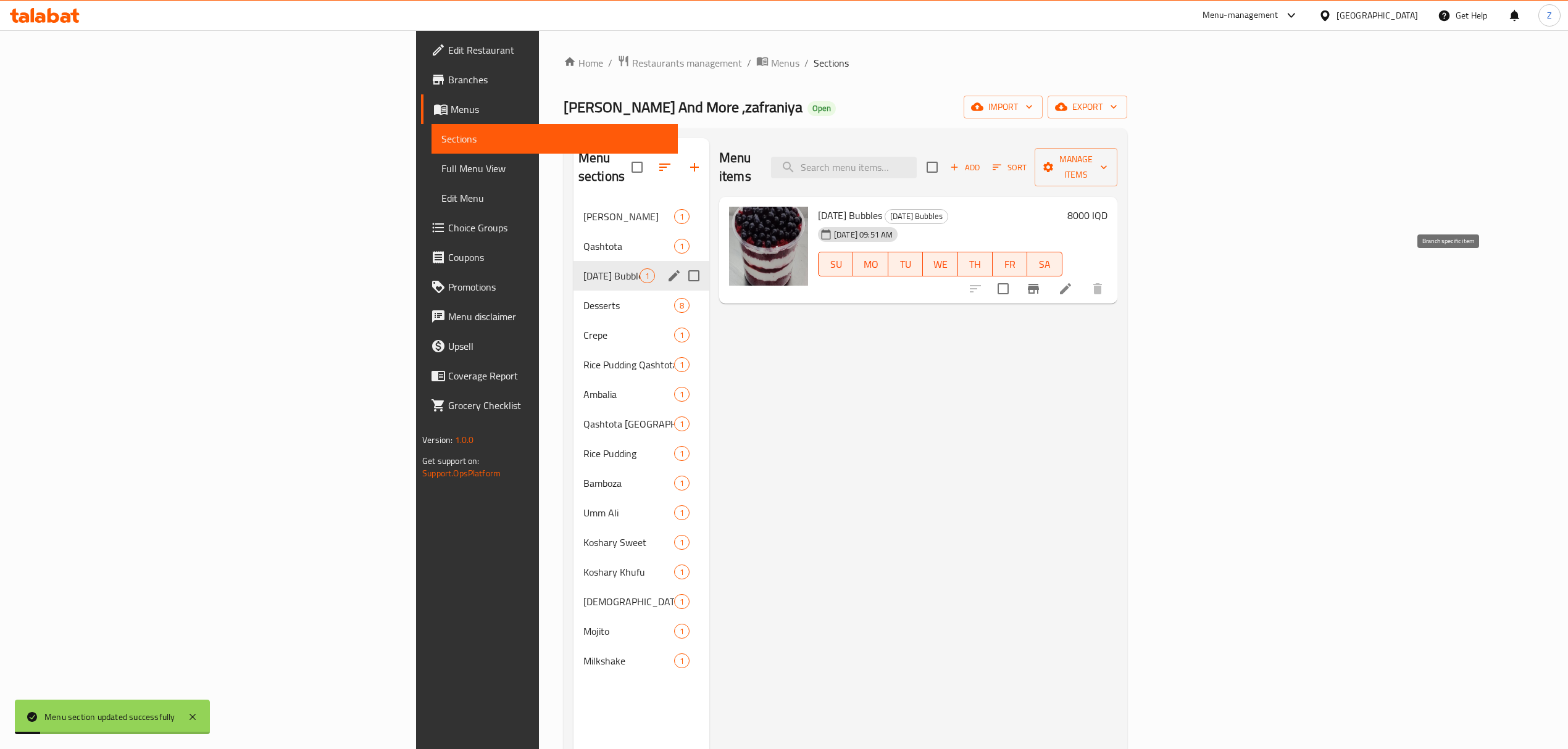
click at [1040, 281] on icon "Branch-specific-item" at bounding box center [1033, 289] width 15 height 15
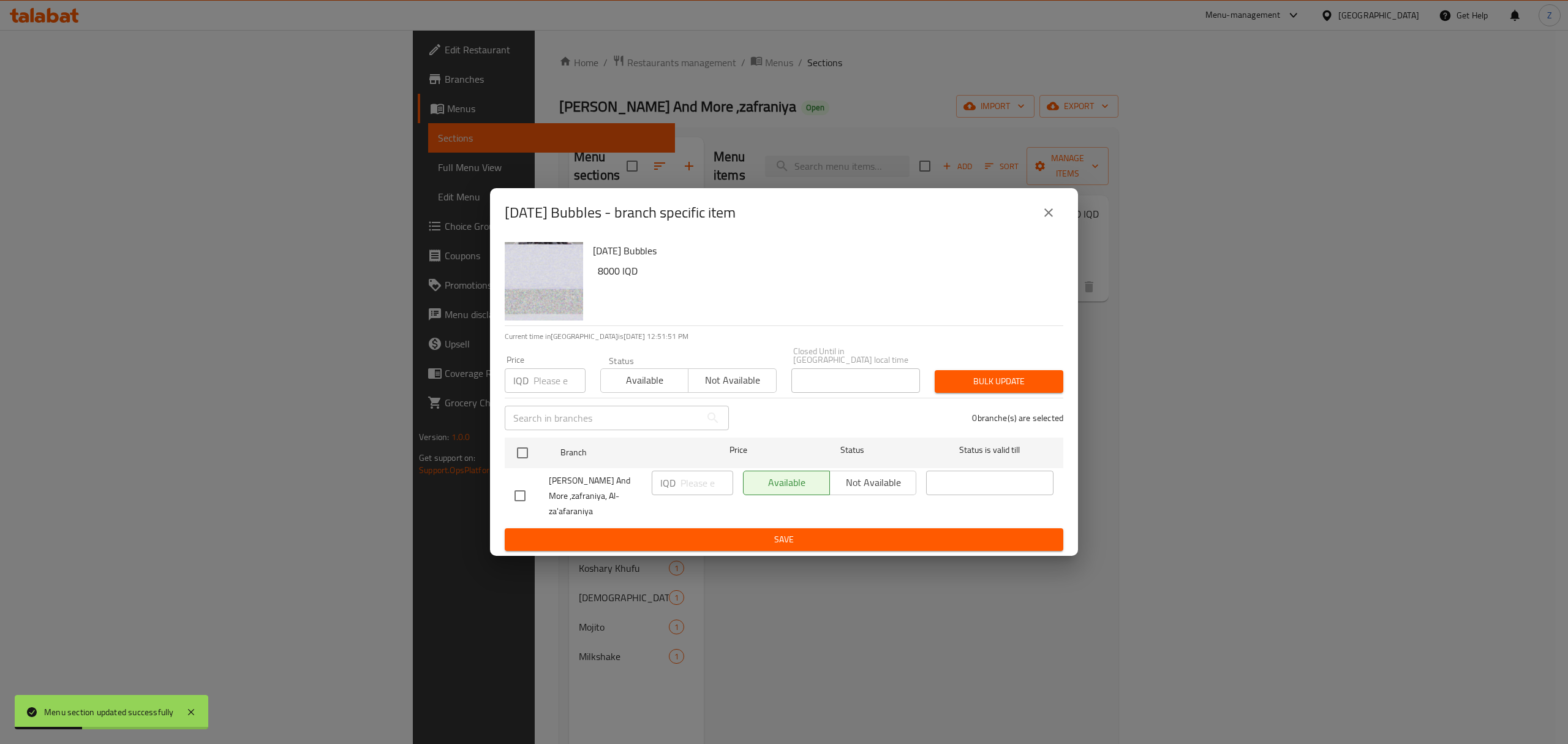
click at [1046, 220] on icon "close" at bounding box center [1048, 212] width 15 height 15
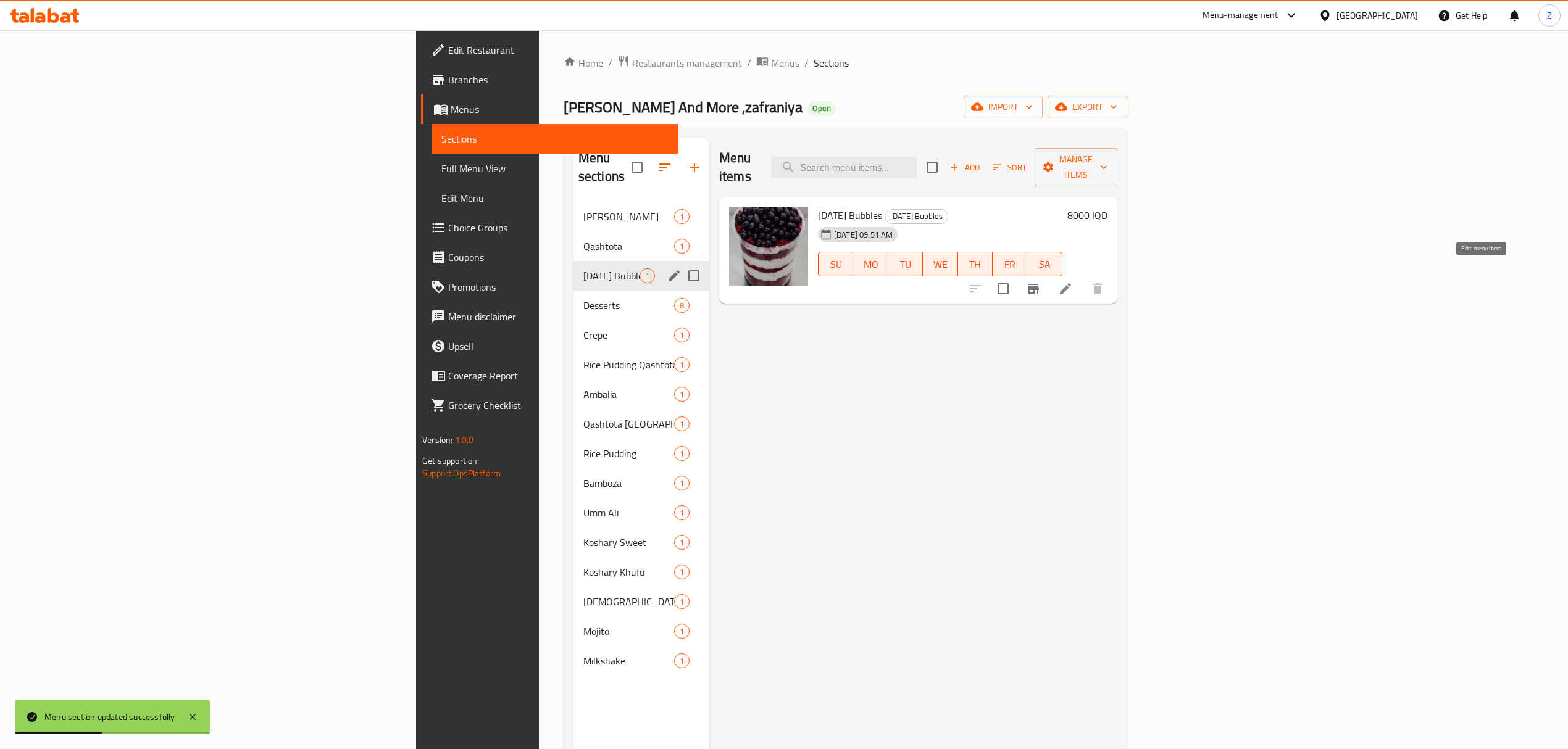
click at [1073, 281] on icon at bounding box center [1065, 289] width 15 height 15
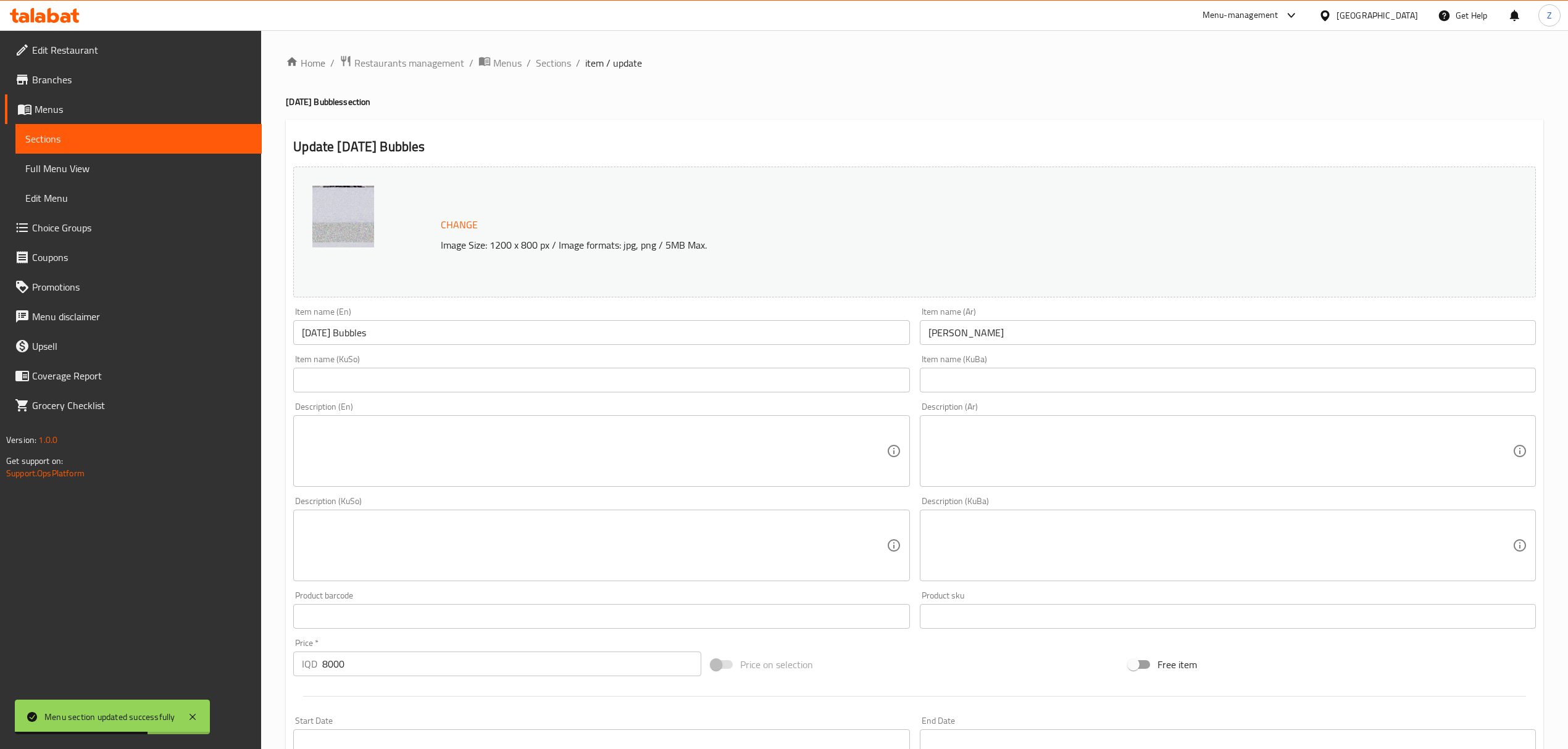
click at [957, 331] on input "[PERSON_NAME]" at bounding box center [1227, 332] width 616 height 25
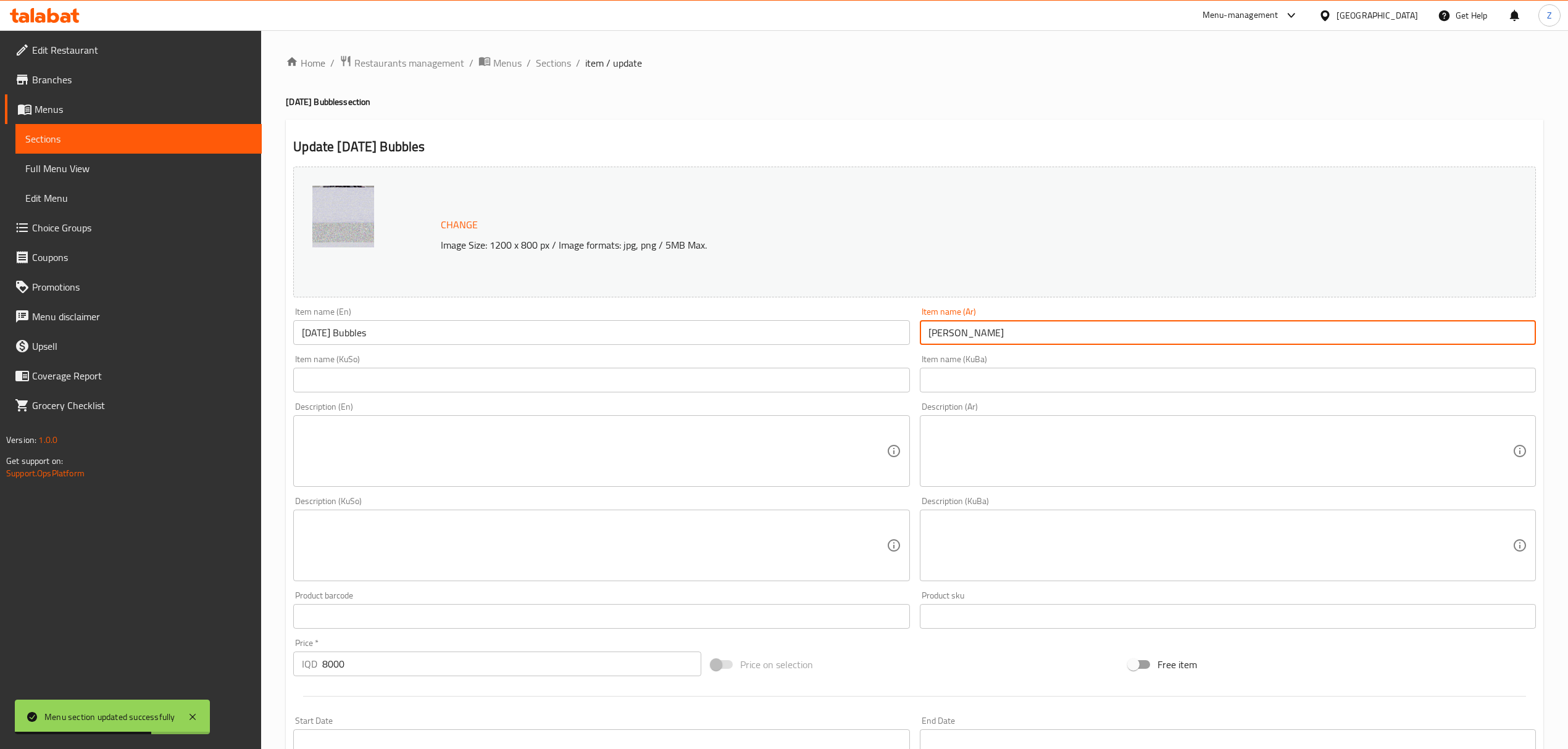
click at [957, 331] on input "[PERSON_NAME]" at bounding box center [1227, 332] width 616 height 25
click at [939, 336] on input "[PERSON_NAME]" at bounding box center [1227, 332] width 616 height 25
type input "ببلز توت"
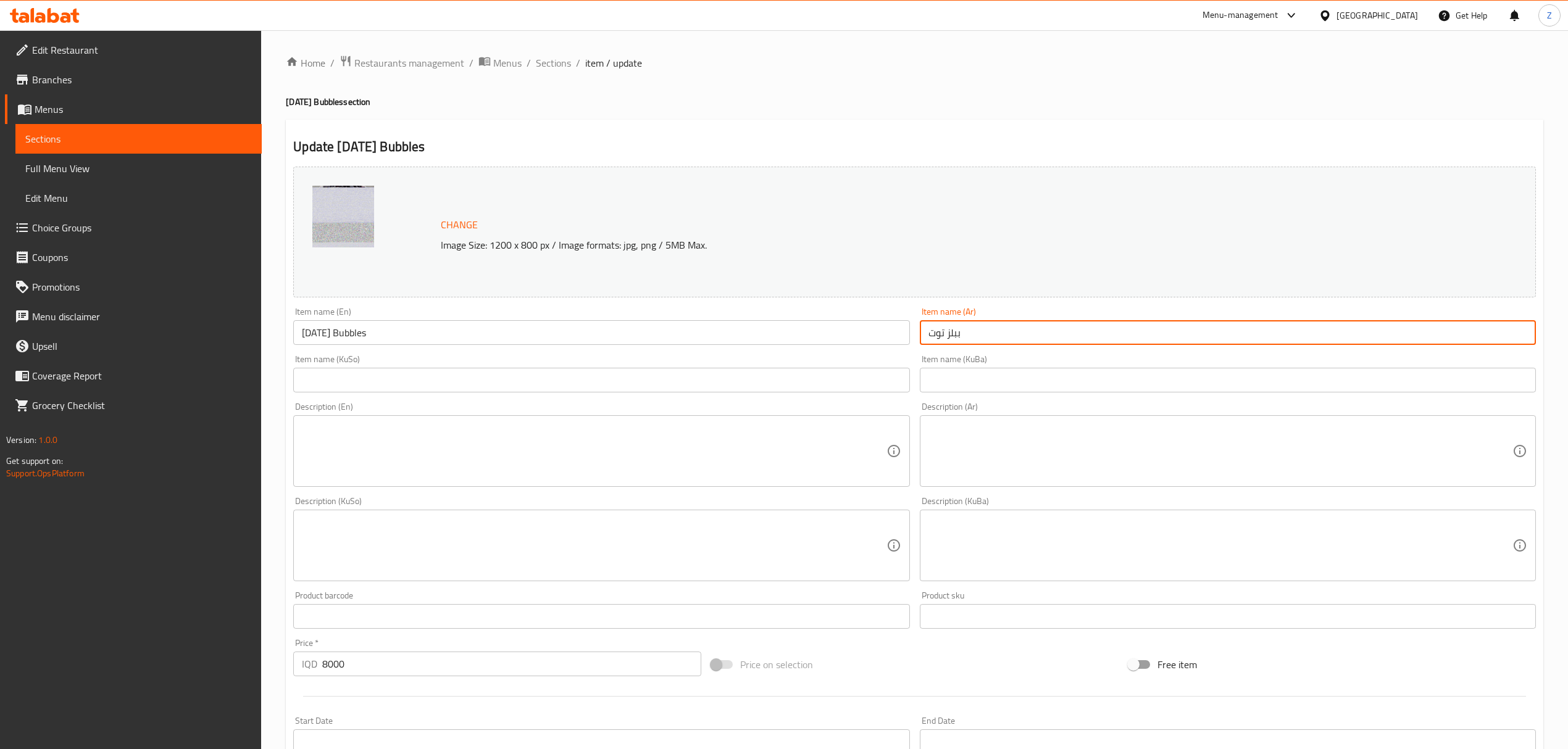
click at [305, 333] on input "[DATE] Bubbles" at bounding box center [601, 332] width 616 height 25
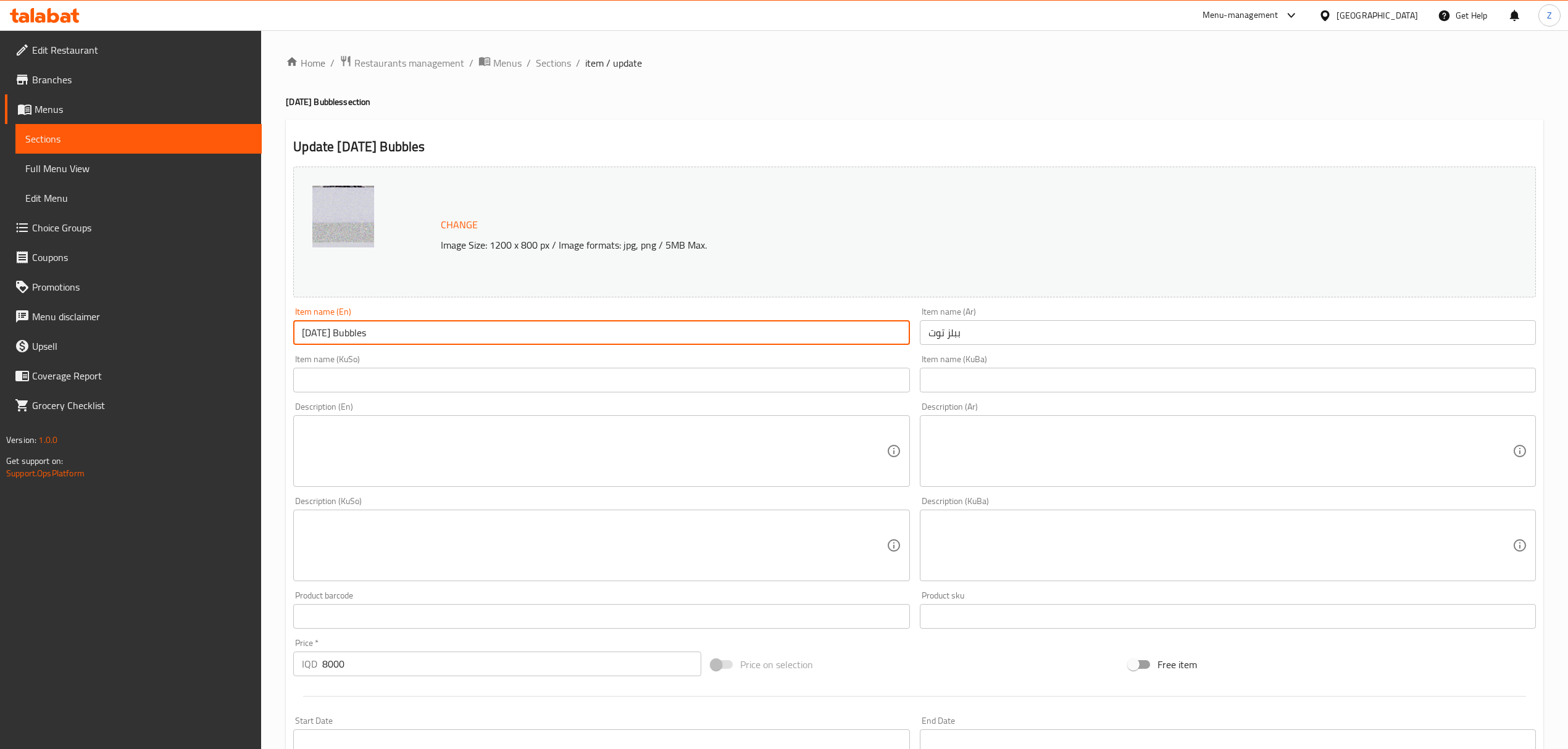
click at [305, 333] on input "[DATE] Bubbles" at bounding box center [601, 332] width 616 height 25
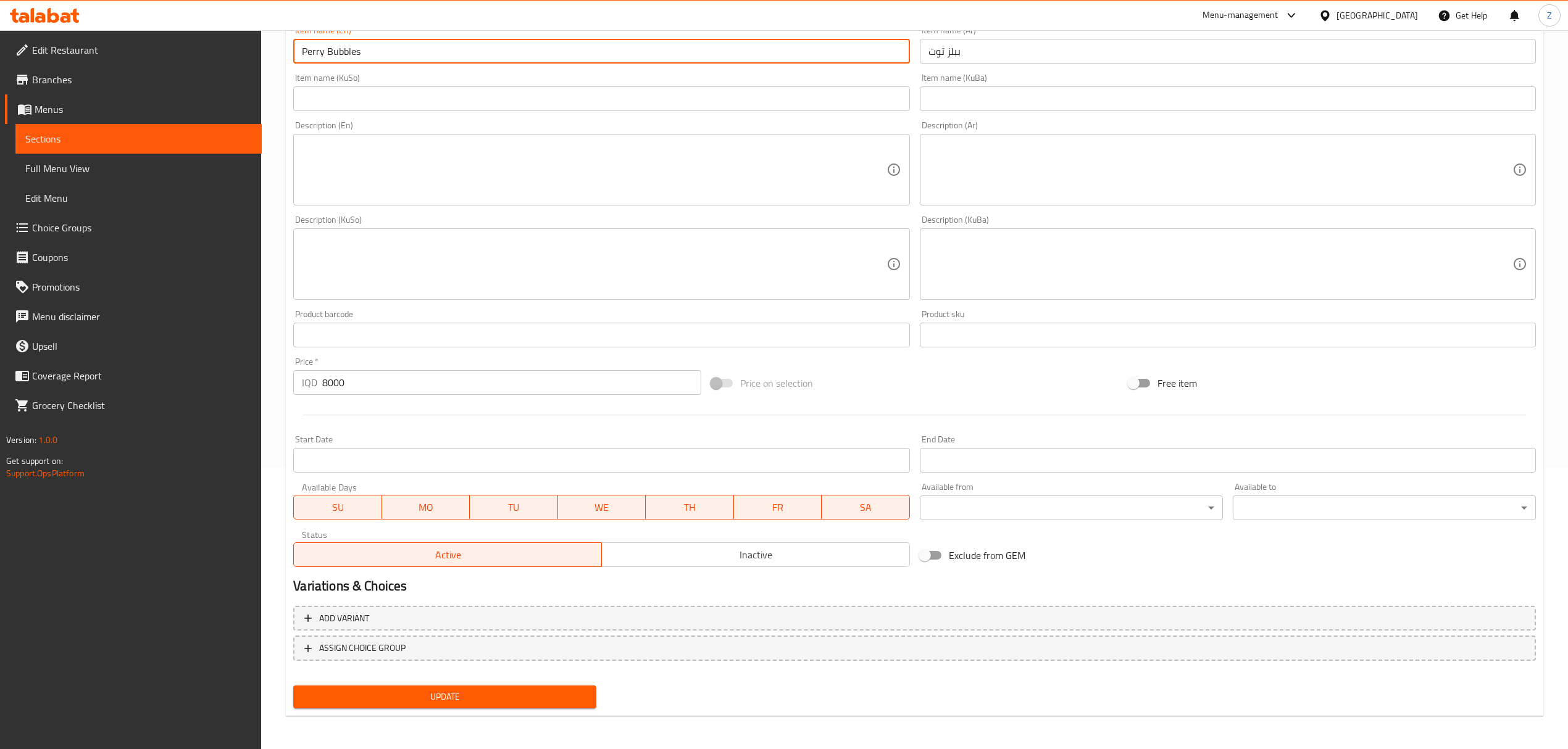
type input "Perry Bubbles"
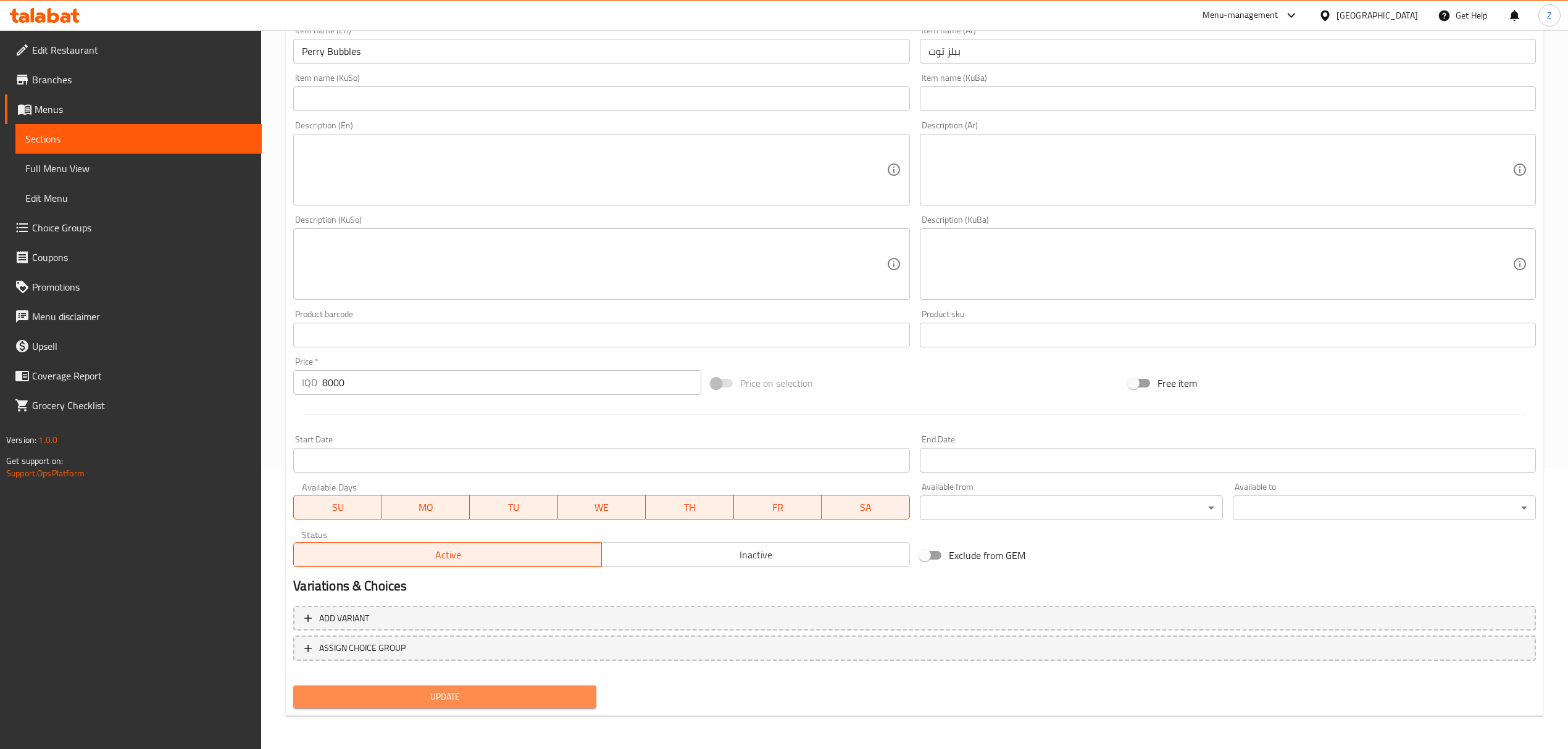
click at [484, 707] on button "Update" at bounding box center [444, 697] width 303 height 23
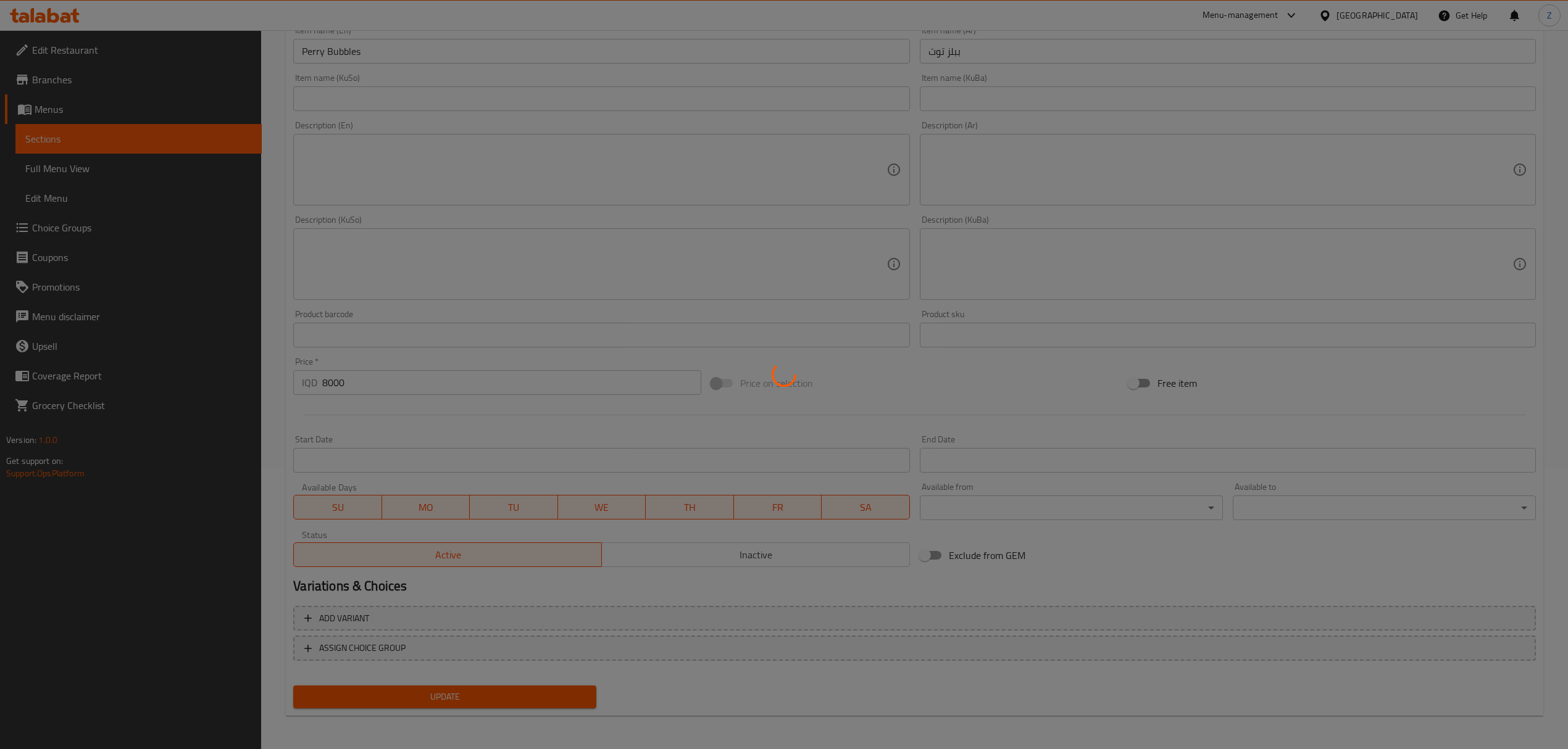
scroll to position [0, 0]
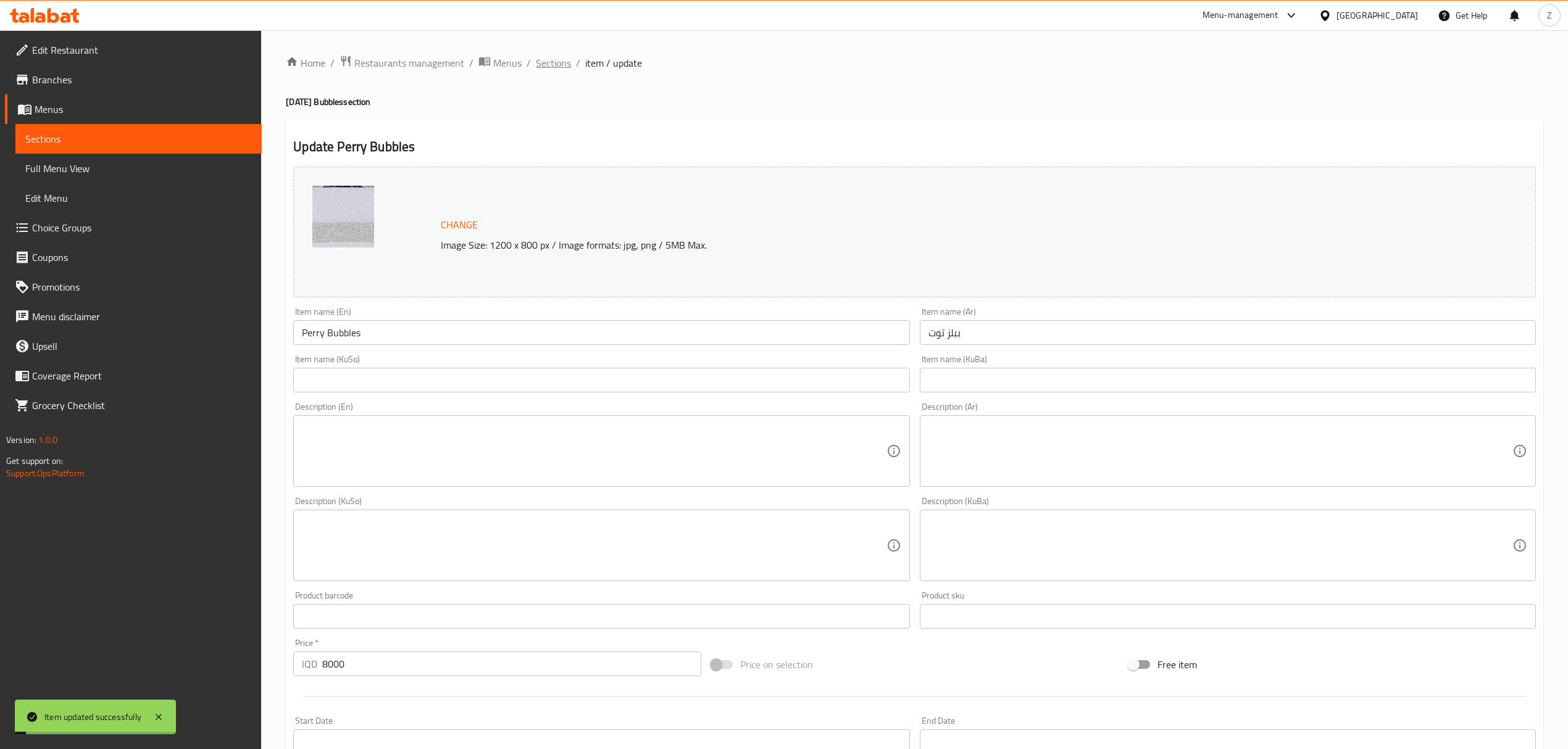
click at [558, 59] on span "Sections" at bounding box center [553, 63] width 35 height 15
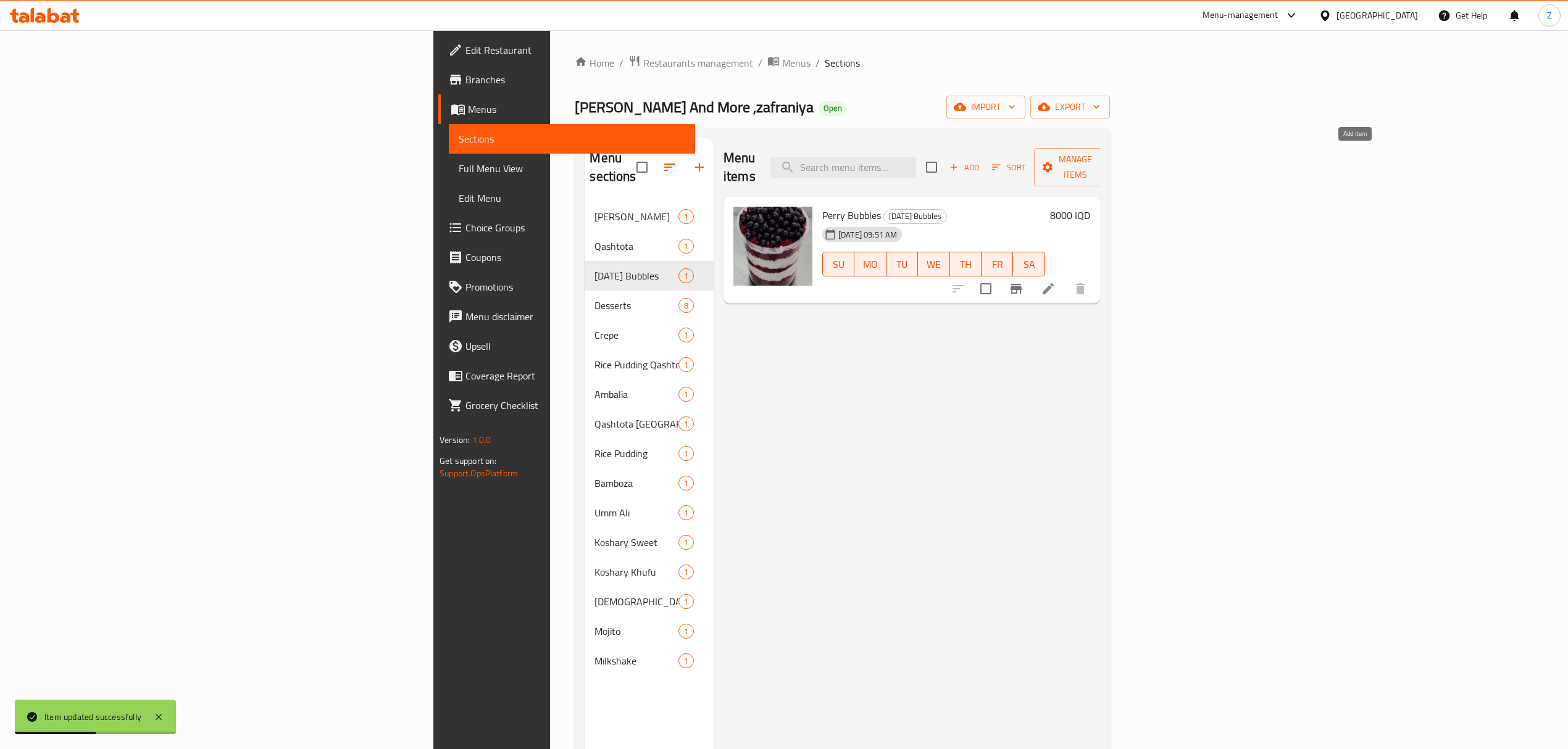
click at [981, 160] on span "Add" at bounding box center [964, 167] width 34 height 14
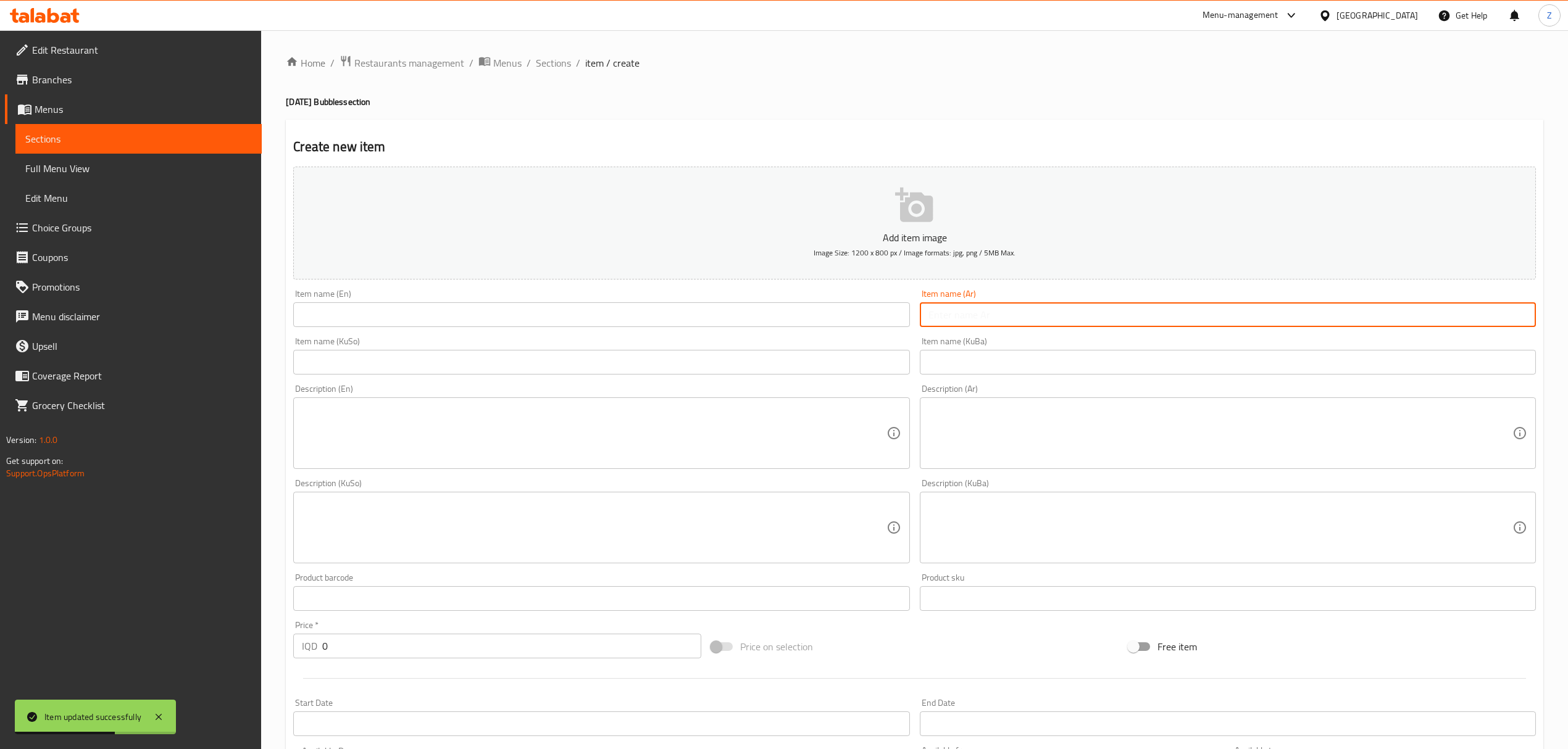
click at [978, 309] on input "text" at bounding box center [1227, 314] width 616 height 25
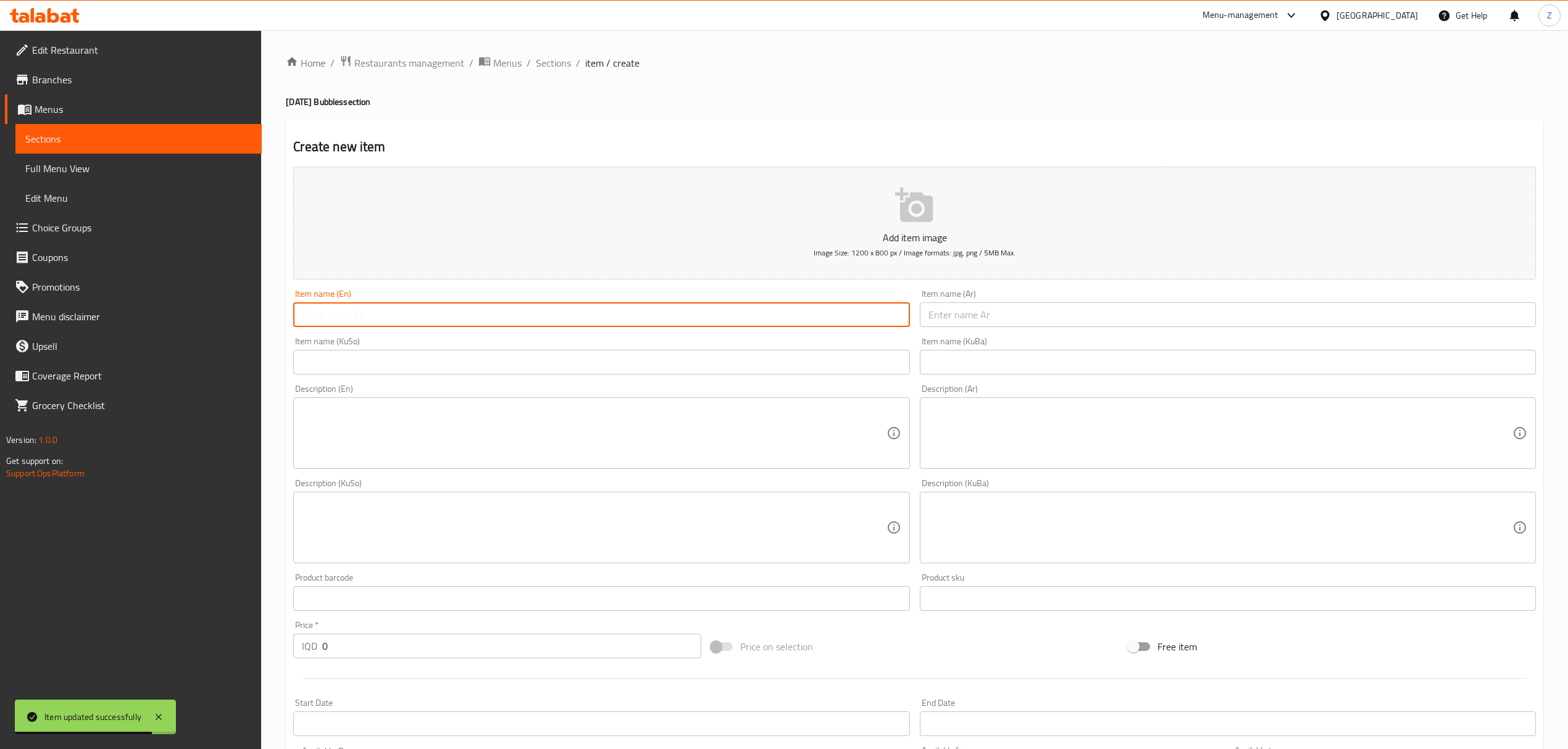
click at [829, 320] on input "text" at bounding box center [601, 314] width 616 height 25
click at [383, 309] on input "Strawberry Milkshake" at bounding box center [601, 314] width 616 height 25
type input "Strawberry Bubbled"
click at [1058, 320] on input "text" at bounding box center [1227, 314] width 616 height 25
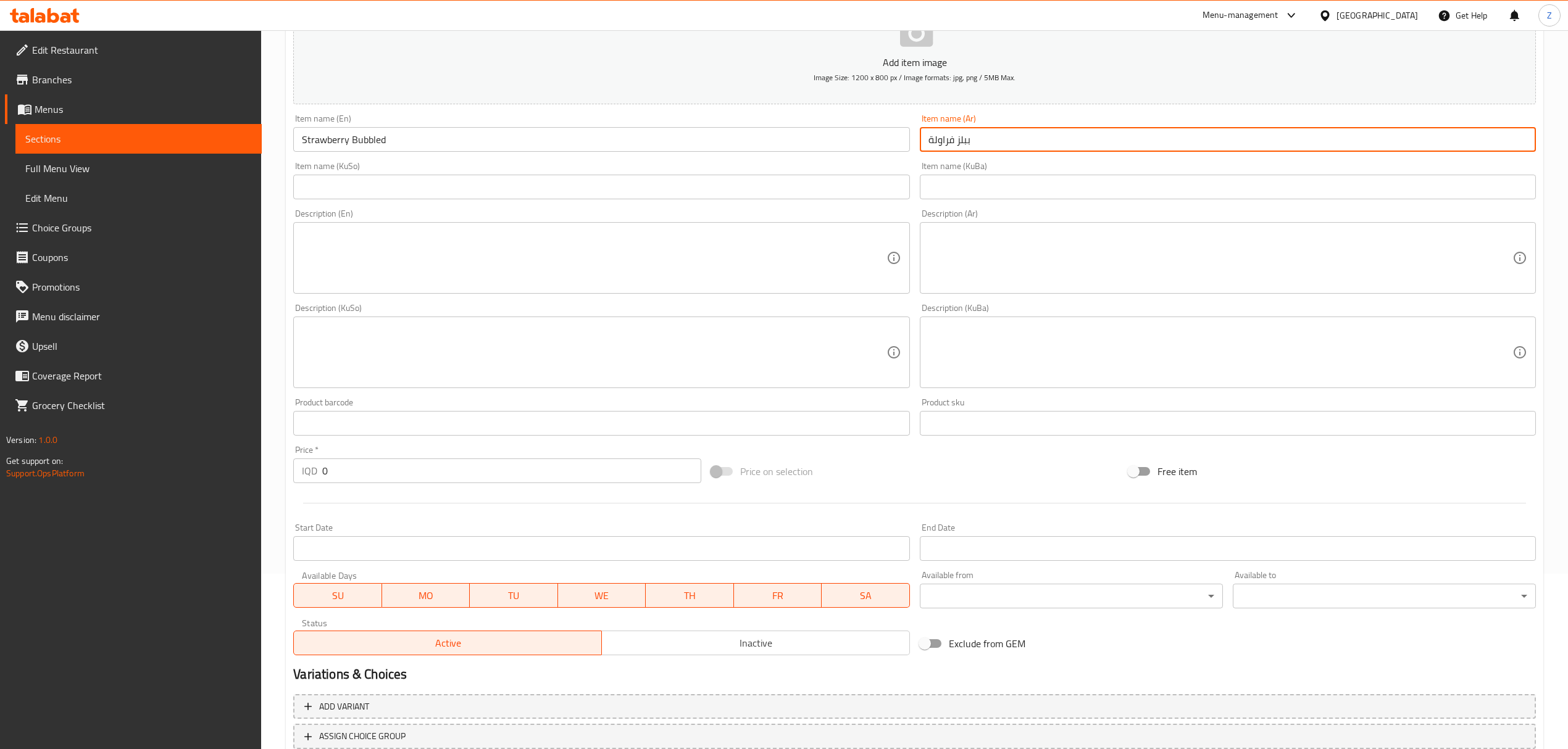
scroll to position [184, 0]
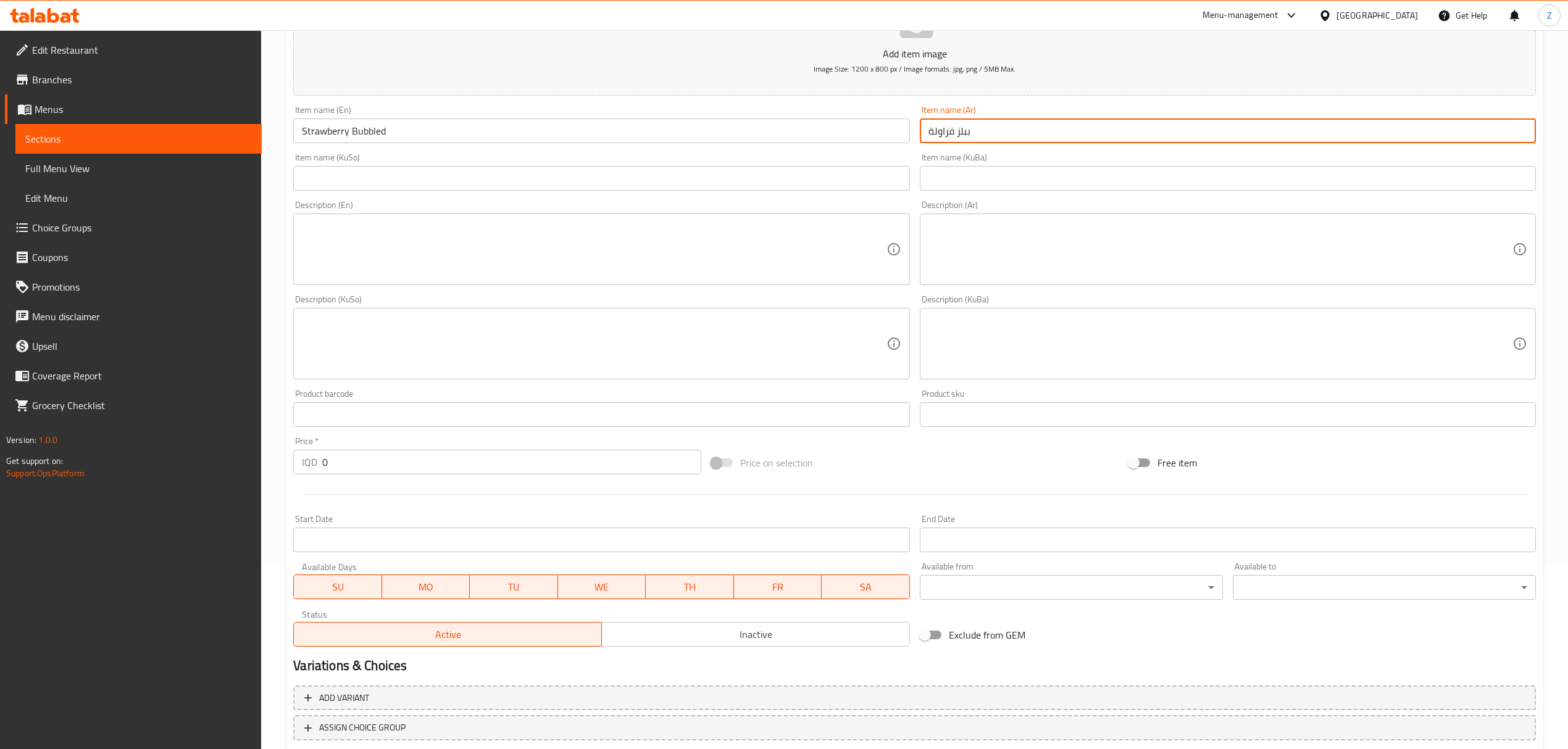
type input "ببلز فراولة"
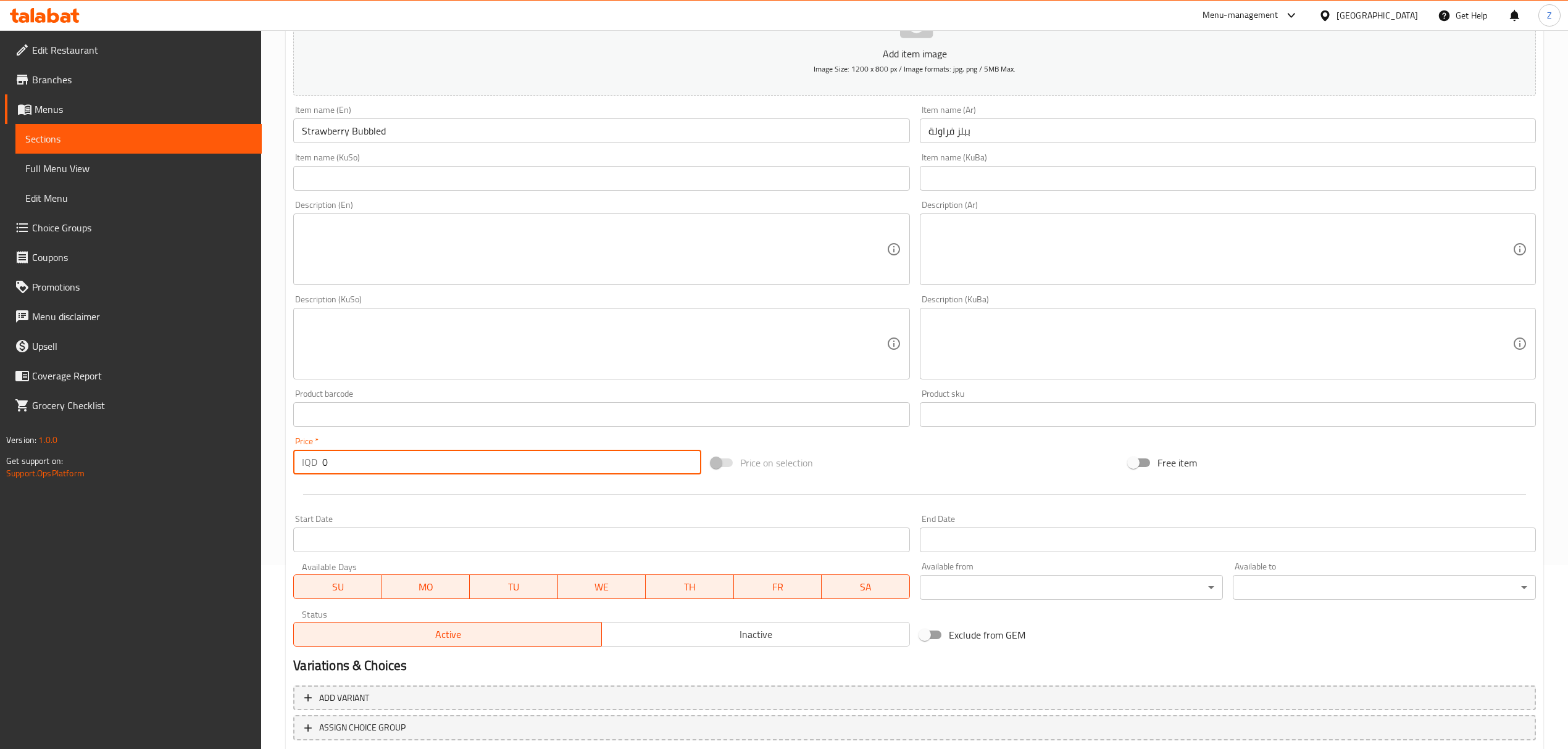
click at [496, 460] on input "0" at bounding box center [511, 462] width 378 height 25
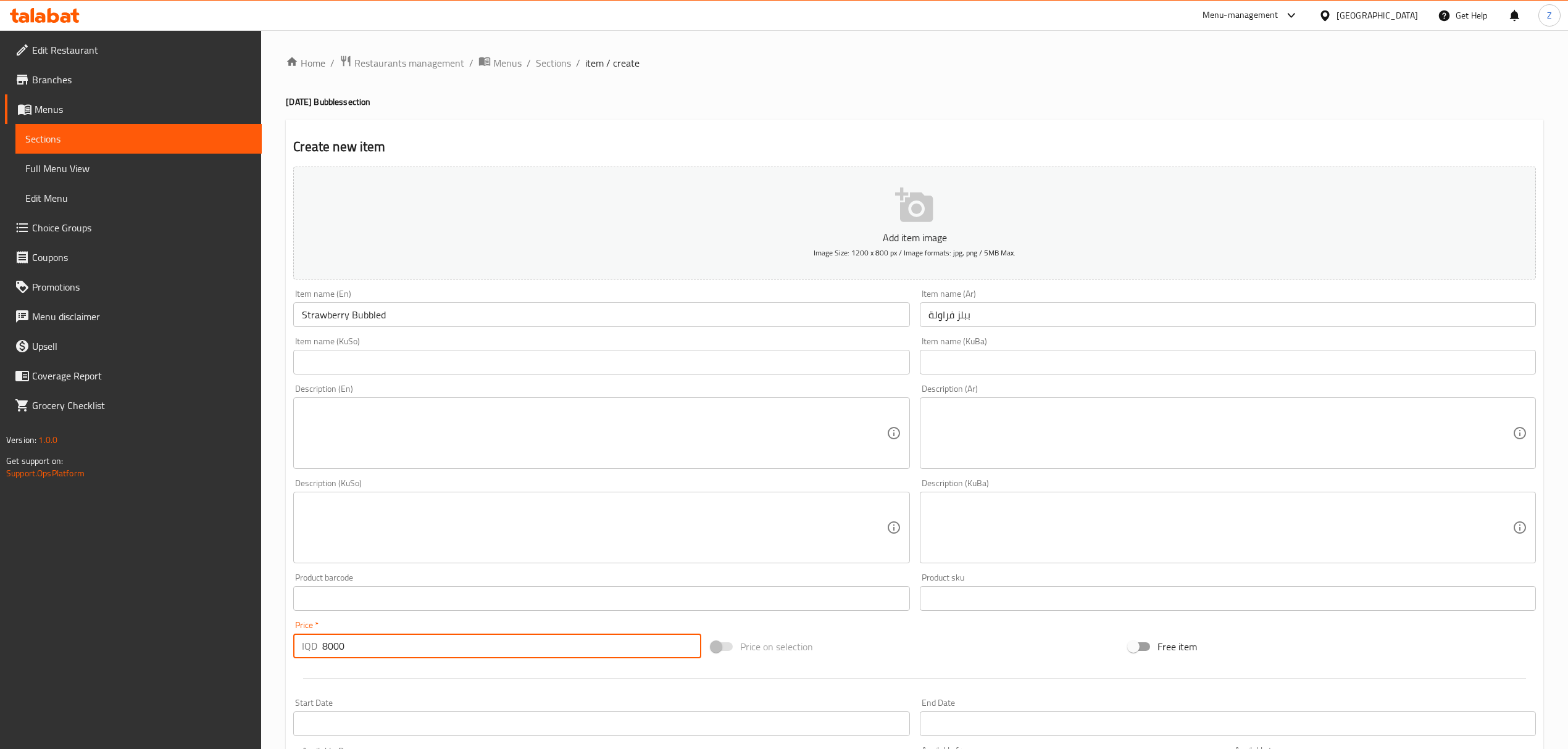
type input "8000"
click at [918, 215] on icon "button" at bounding box center [914, 205] width 40 height 40
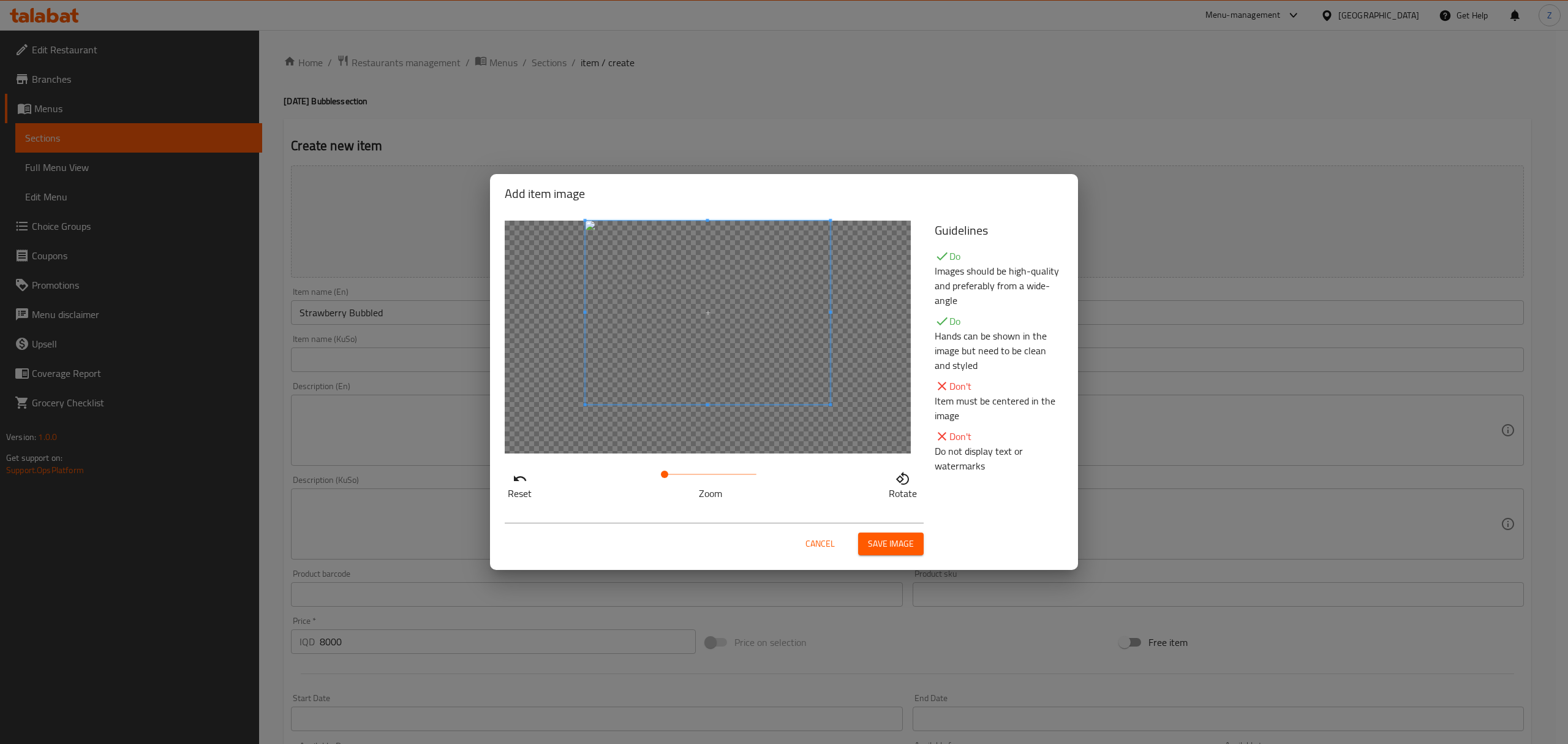
click at [734, 316] on span at bounding box center [708, 312] width 245 height 184
click at [877, 540] on span "Save image" at bounding box center [891, 544] width 46 height 15
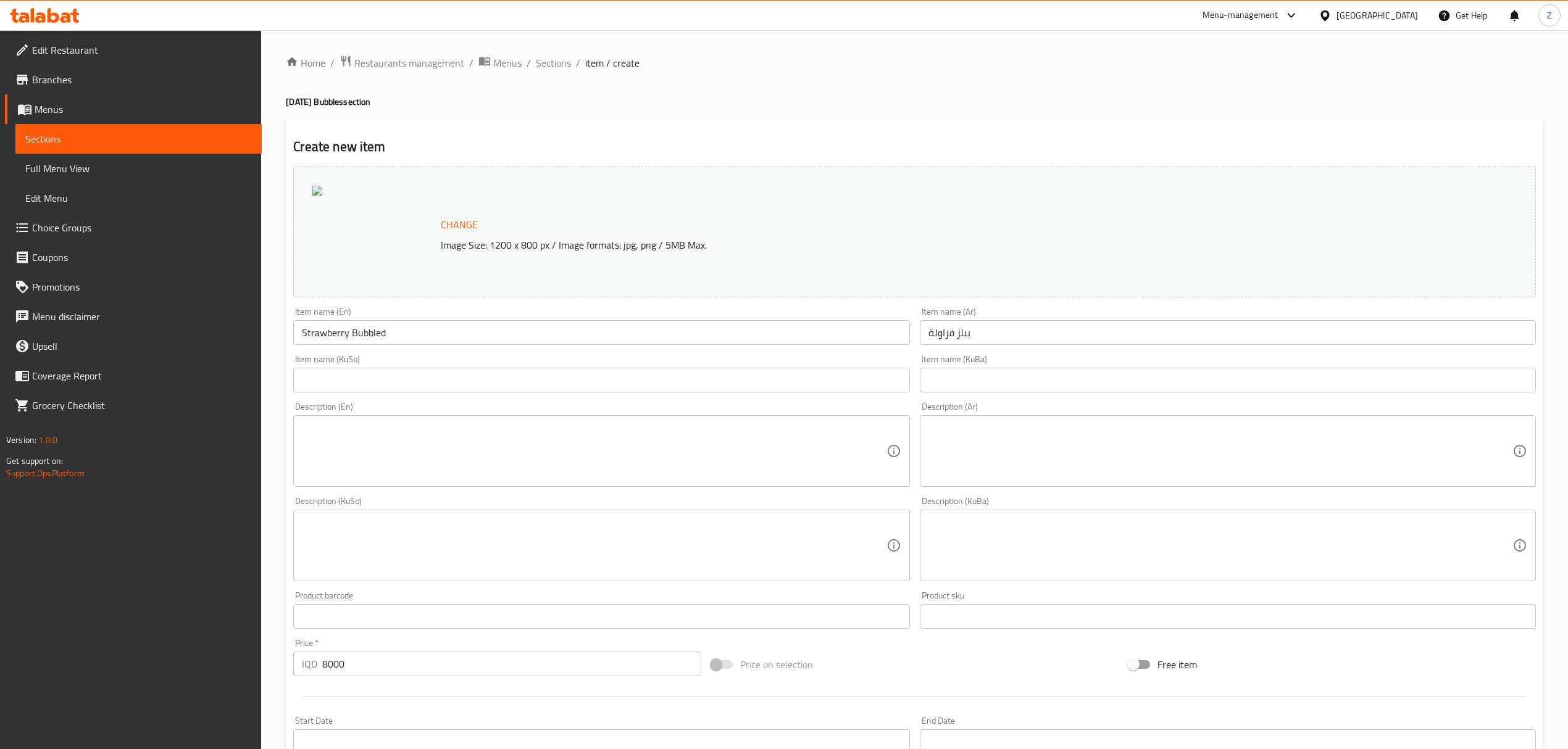
click at [597, 242] on p "Image Size: 1200 x 800 px / Image formats: jpg, png / 5MB Max." at bounding box center [887, 245] width 903 height 15
click at [448, 217] on span "Change" at bounding box center [459, 224] width 37 height 18
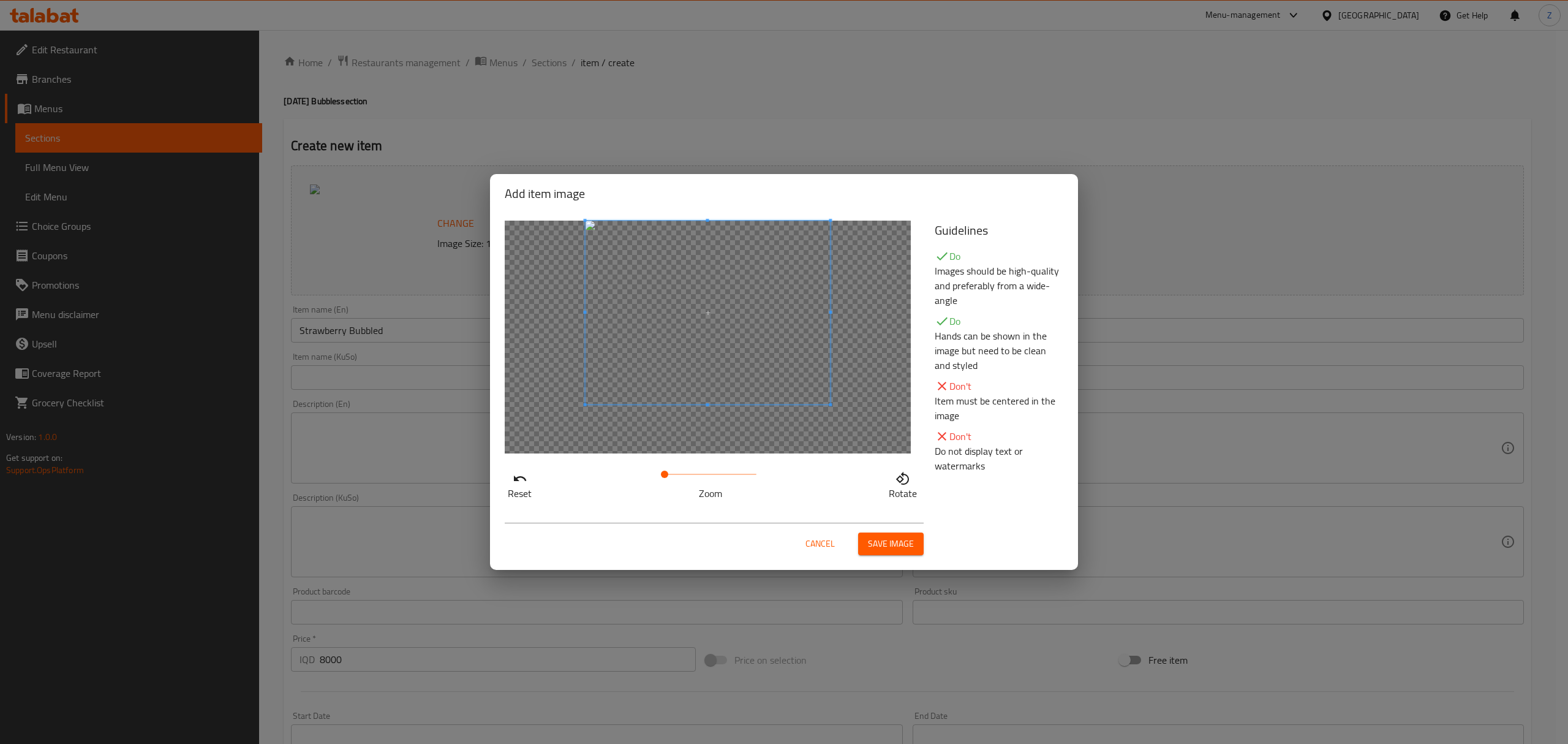
click at [784, 292] on span at bounding box center [708, 312] width 245 height 184
click at [888, 545] on span "Save image" at bounding box center [891, 544] width 46 height 15
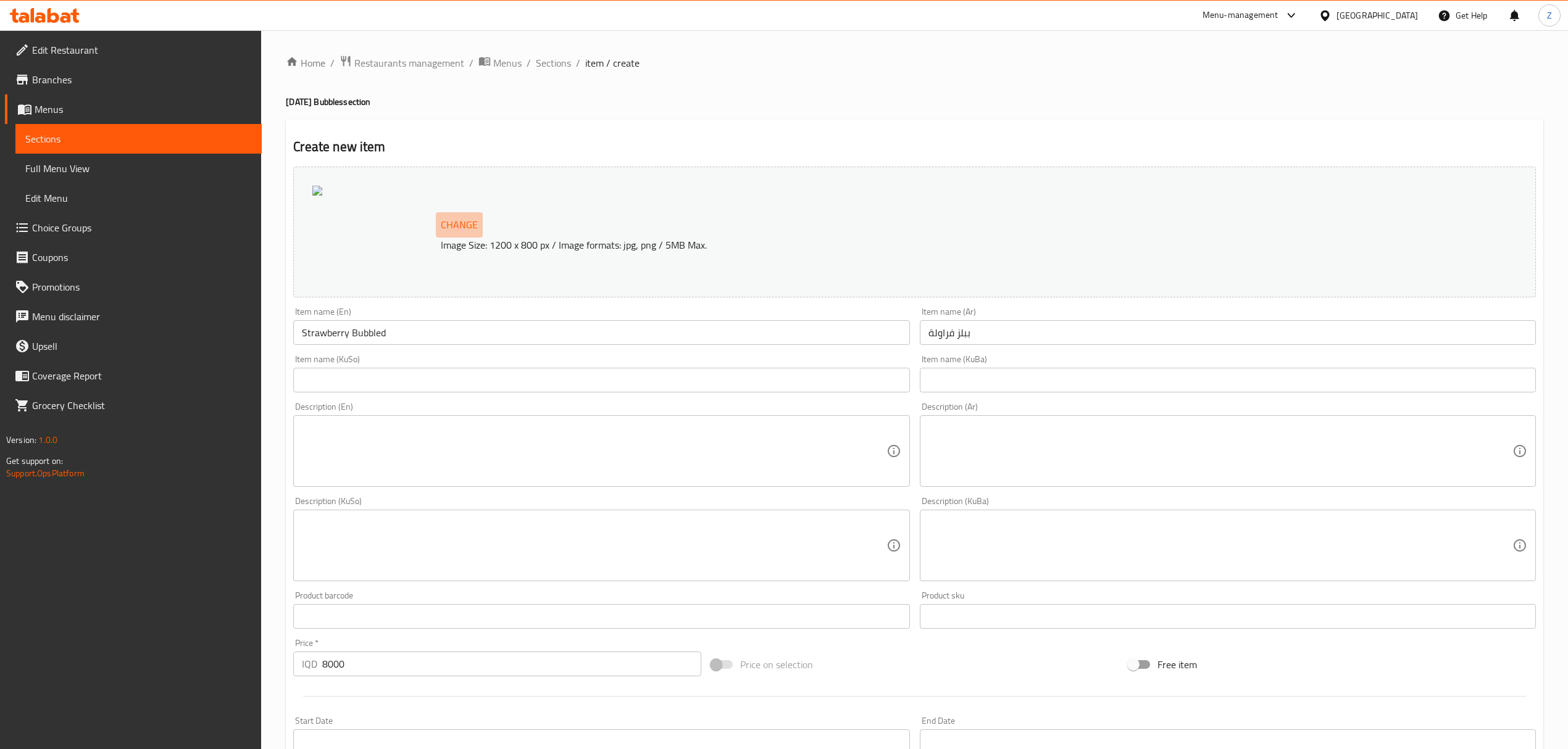
click at [457, 223] on span "Change" at bounding box center [459, 224] width 37 height 18
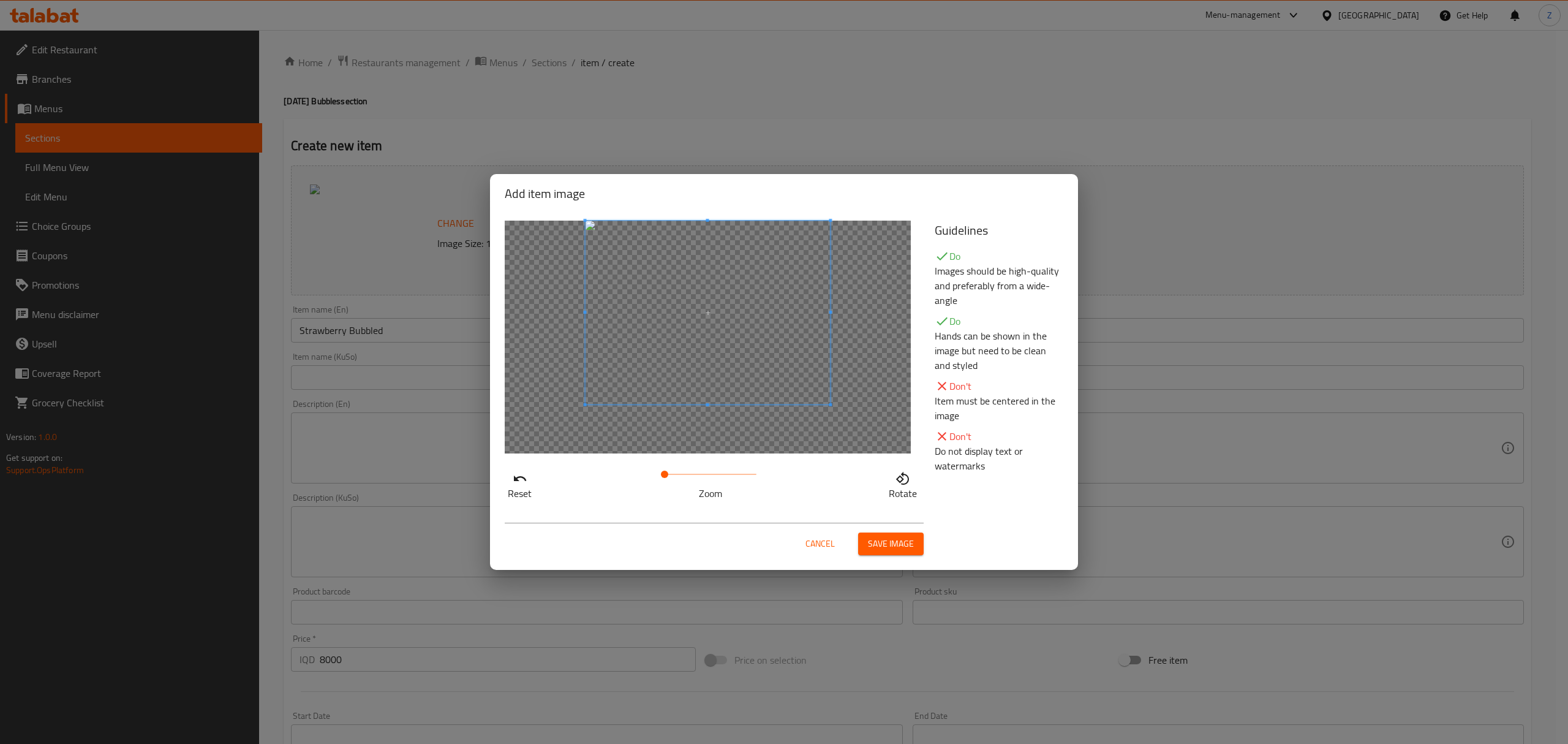
click at [800, 279] on span at bounding box center [708, 312] width 245 height 184
click at [902, 543] on span "Save image" at bounding box center [891, 544] width 46 height 15
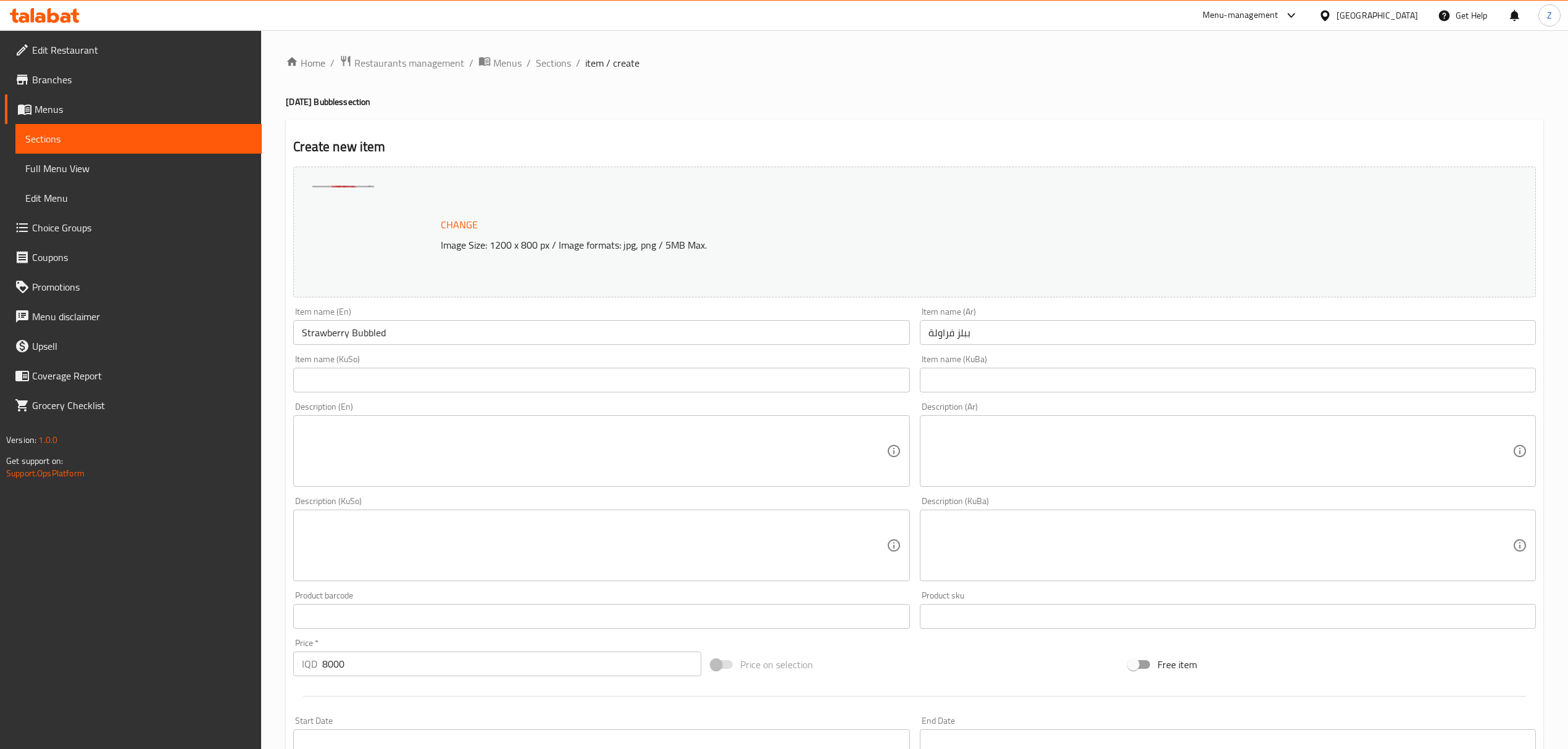
scroll to position [281, 0]
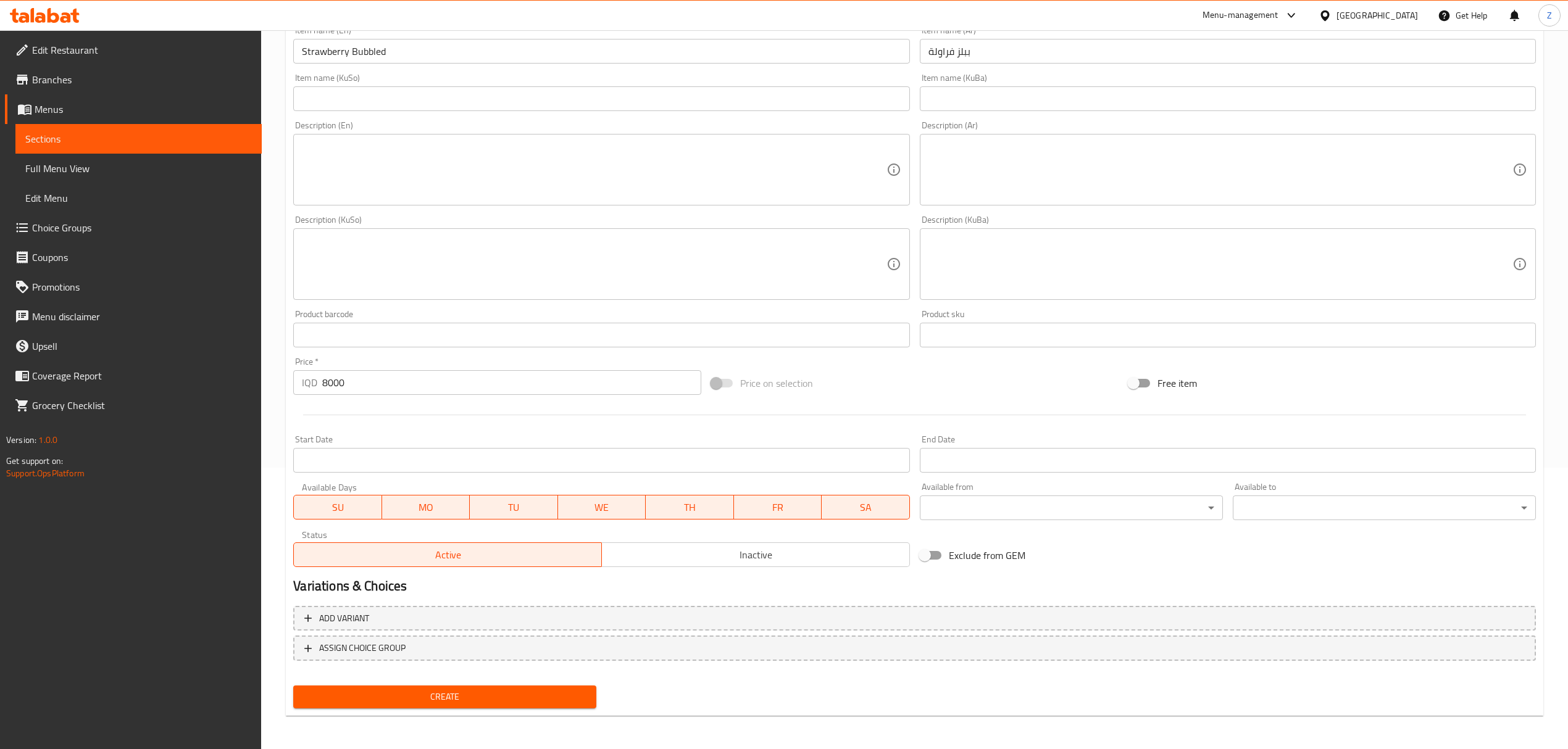
click at [515, 685] on button "Create" at bounding box center [444, 697] width 303 height 23
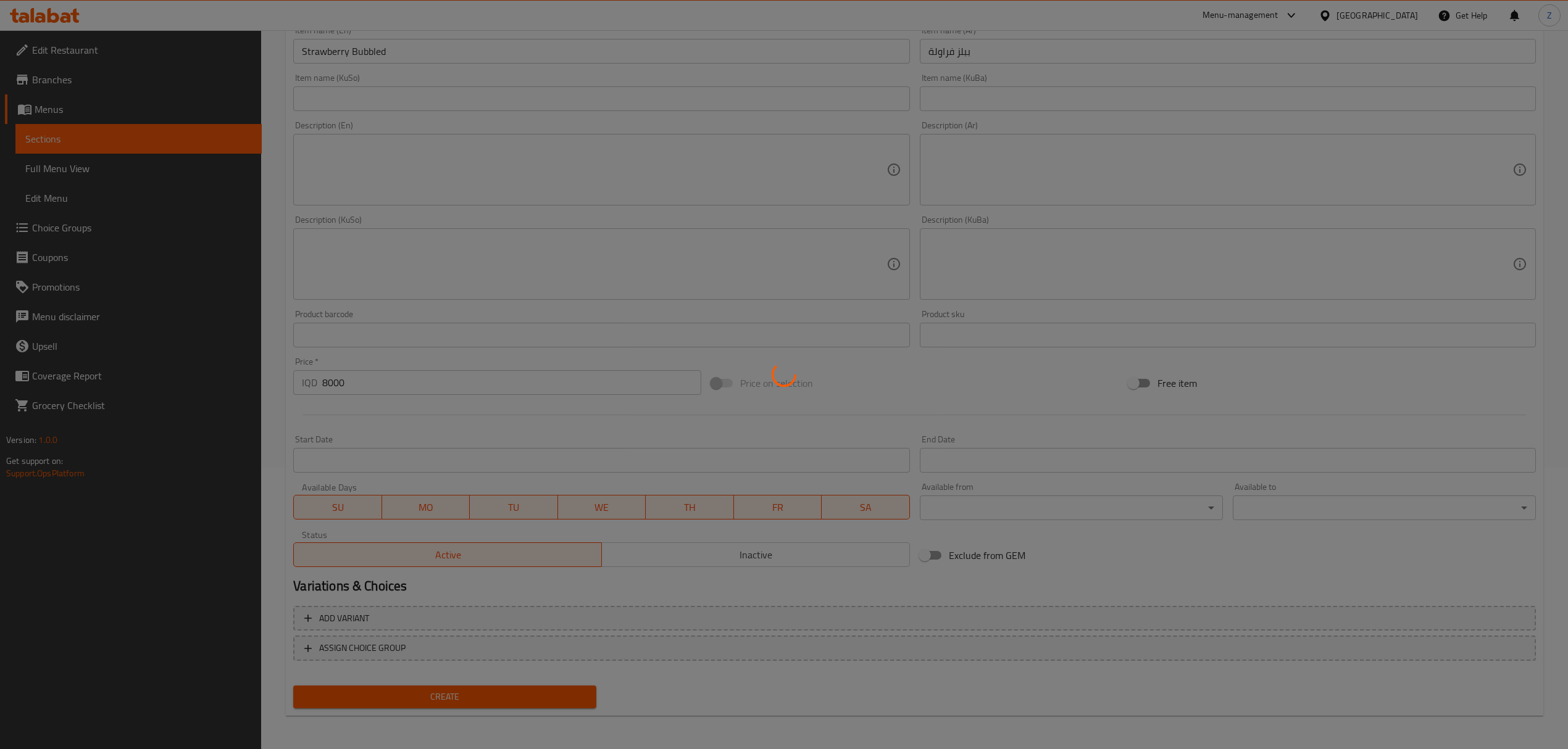
type input "0"
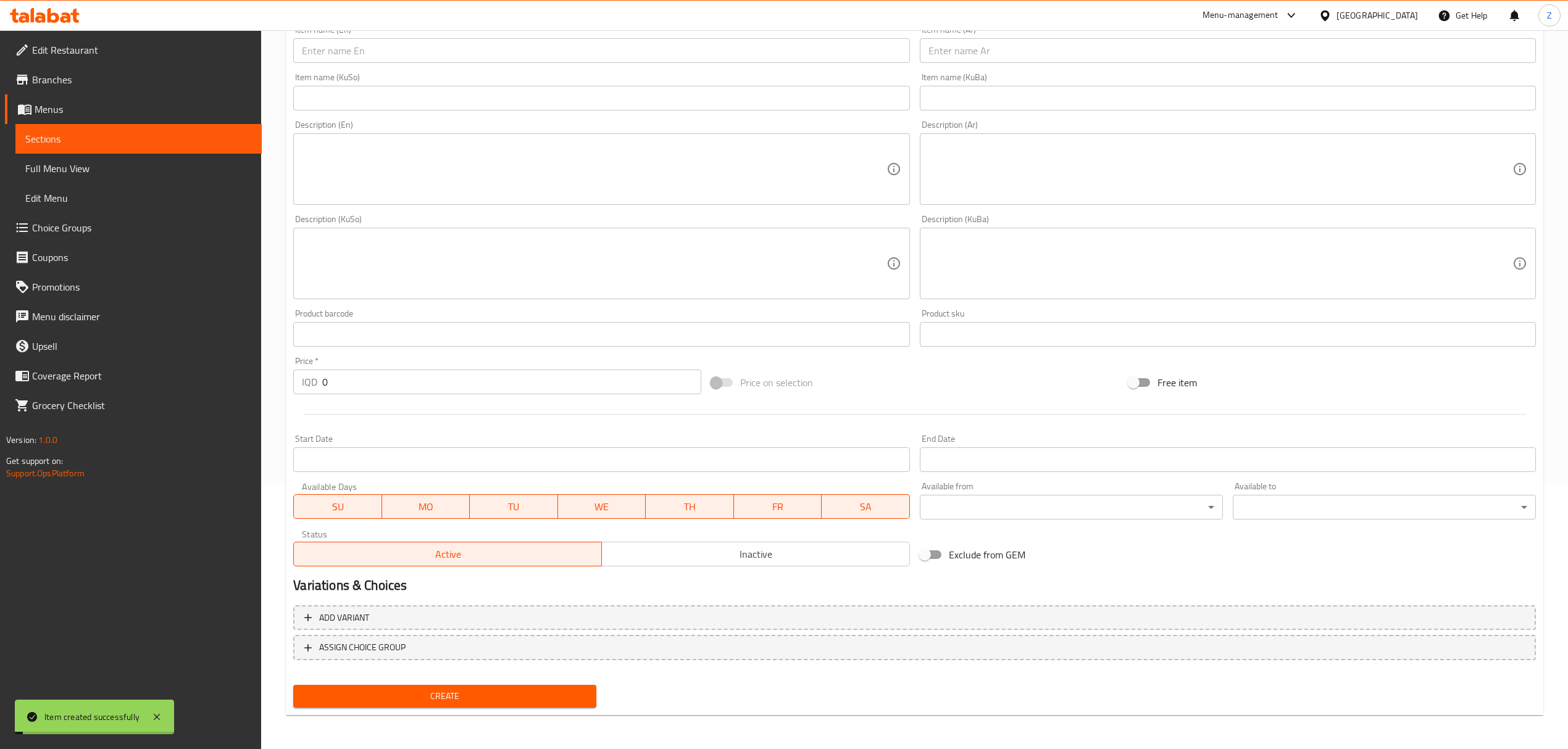
scroll to position [0, 0]
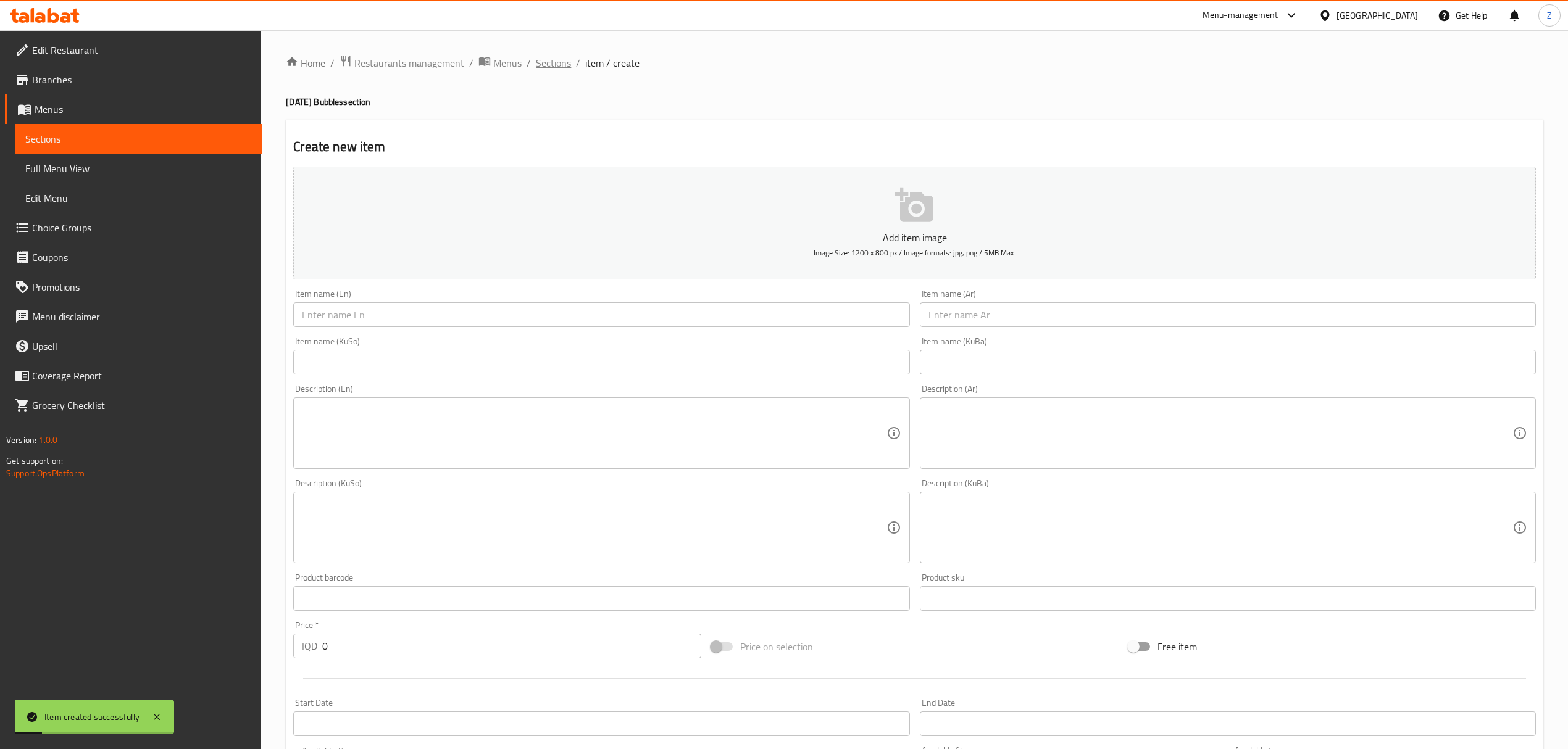
click at [550, 59] on span "Sections" at bounding box center [553, 63] width 35 height 15
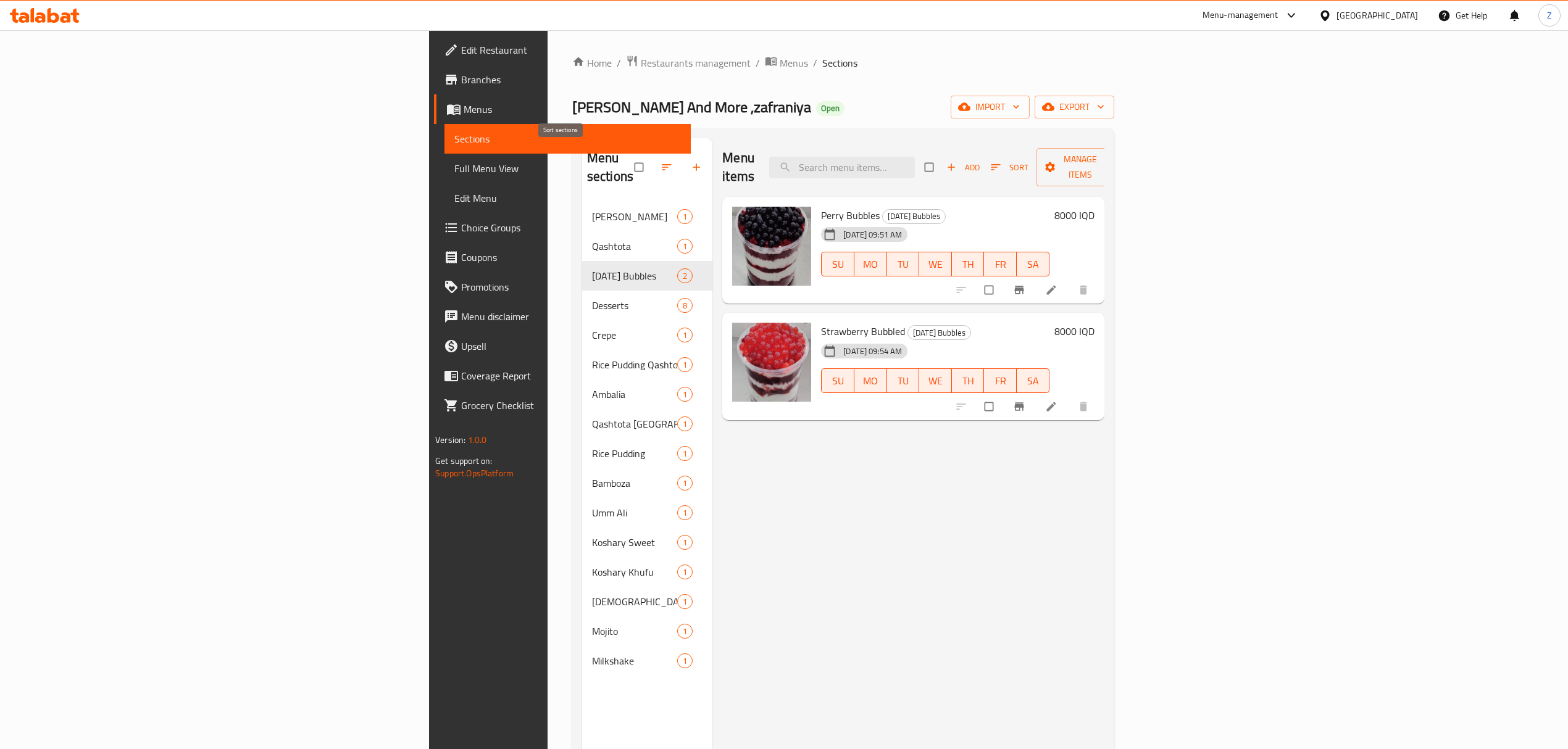
click at [660, 161] on icon "button" at bounding box center [666, 167] width 12 height 12
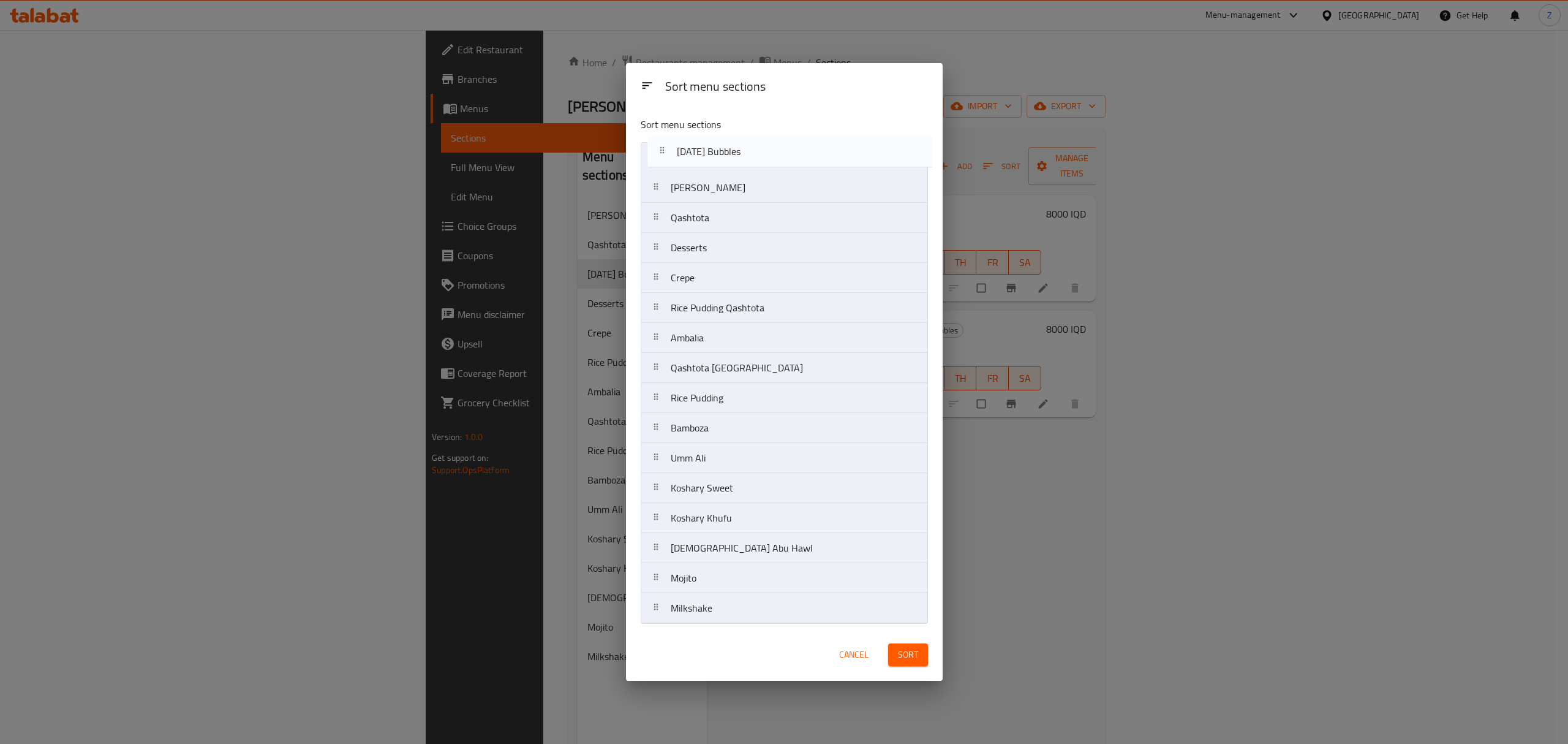
drag, startPoint x: 721, startPoint y: 222, endPoint x: 726, endPoint y: 153, distance: 69.2
click at [726, 153] on nav "Al Ghurqana Qashtota Pola Bubbles Desserts Crepe Rice Pudding Qashtota Ambalia …" at bounding box center [784, 383] width 287 height 482
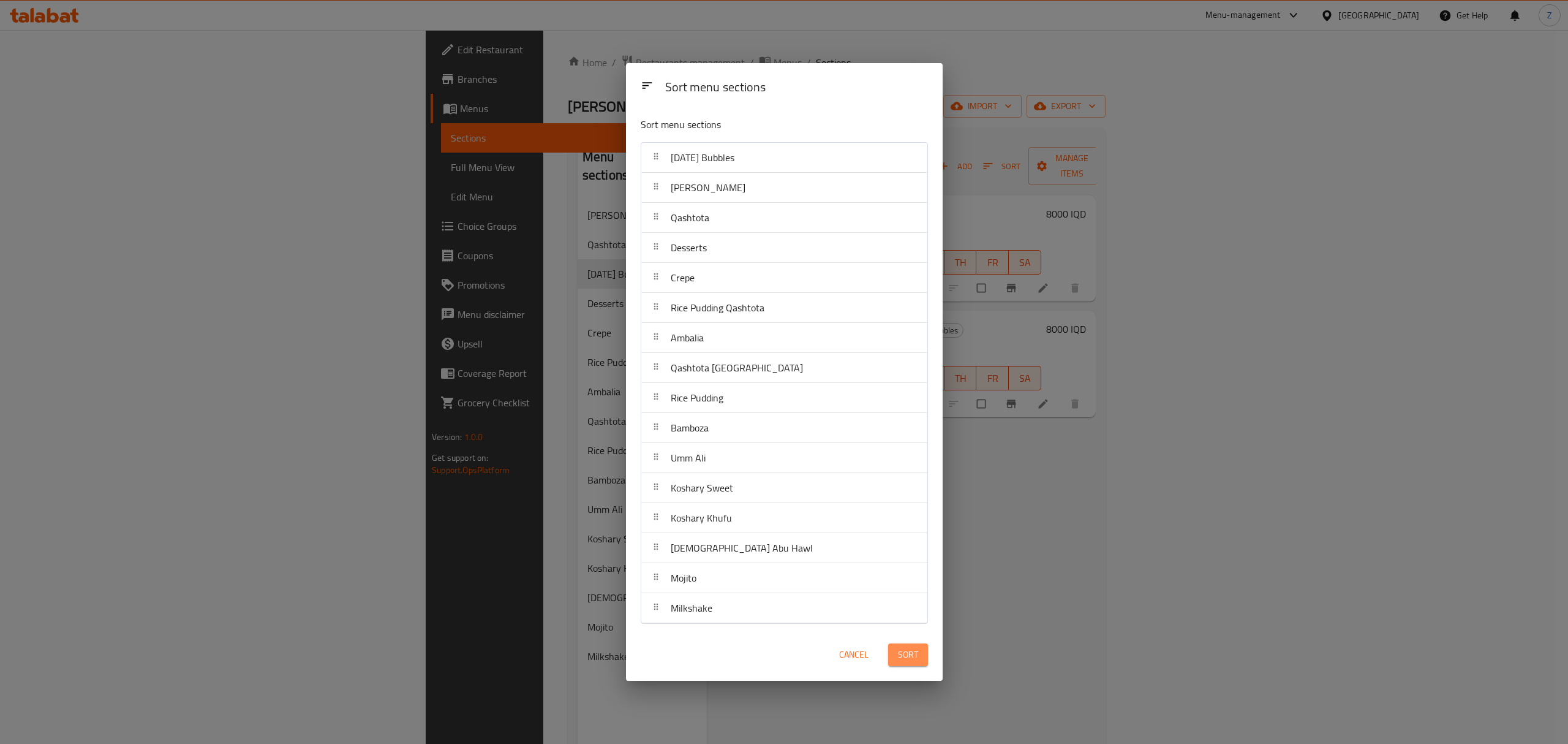
click at [904, 652] on span "Sort" at bounding box center [908, 654] width 20 height 15
